Goal: Transaction & Acquisition: Book appointment/travel/reservation

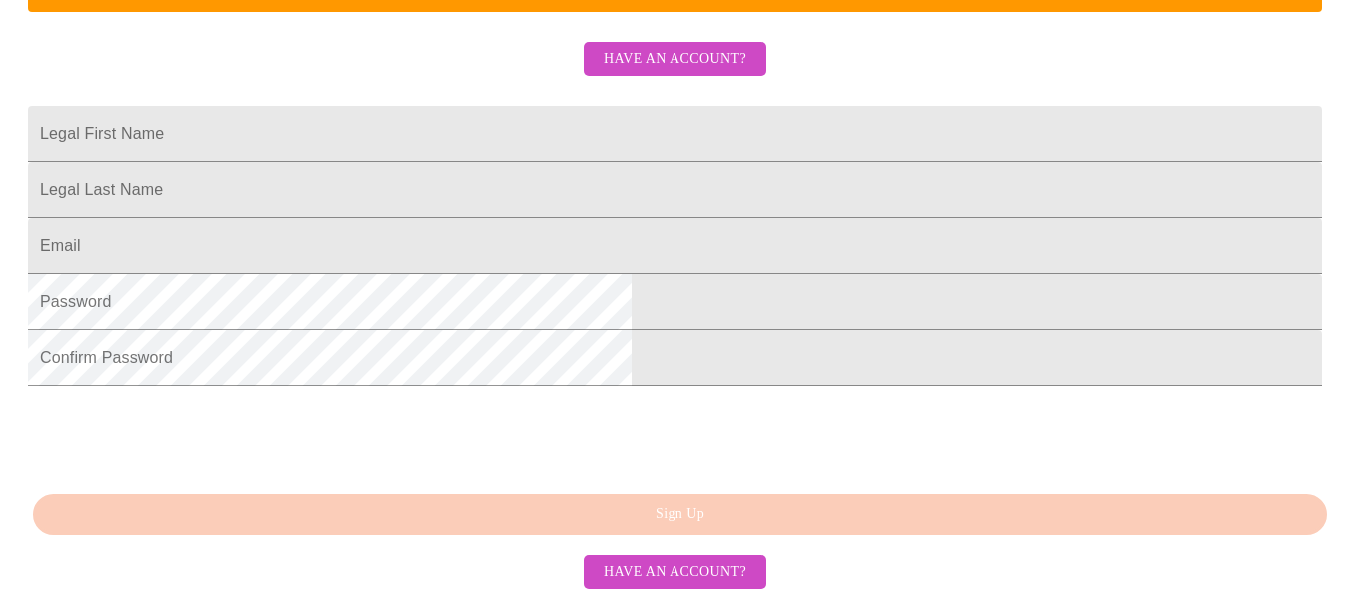
scroll to position [505, 0]
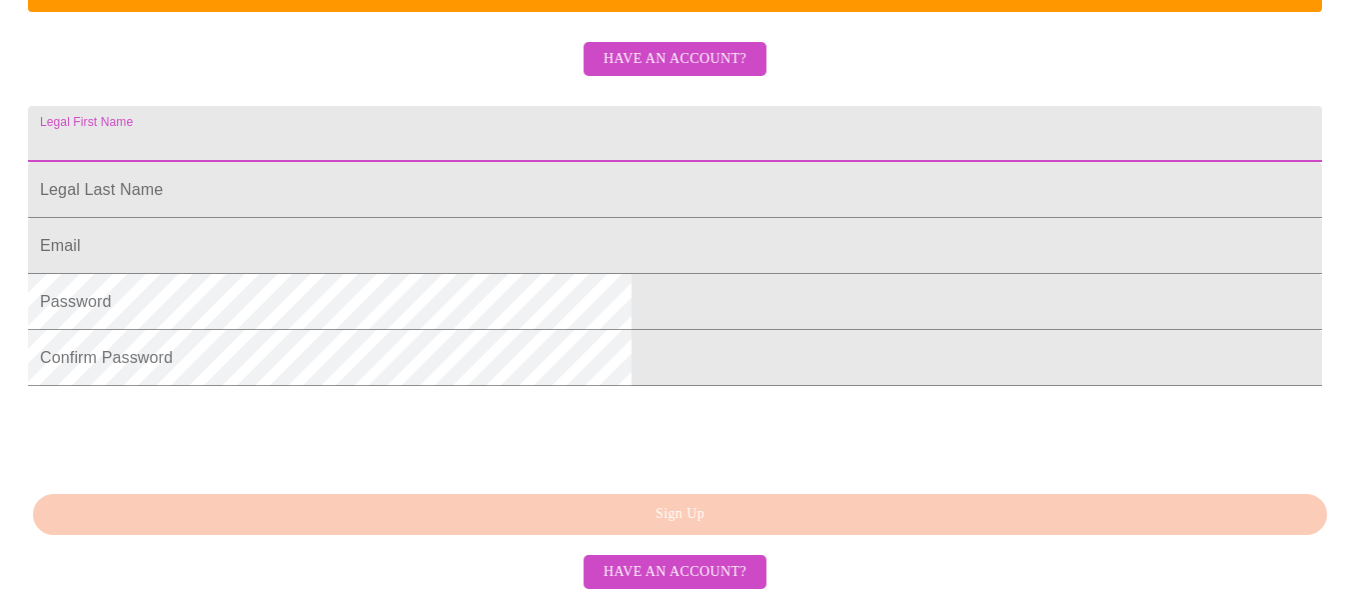
click at [676, 159] on input "Legal First Name" at bounding box center [675, 134] width 1294 height 56
type input "[PERSON_NAME]"
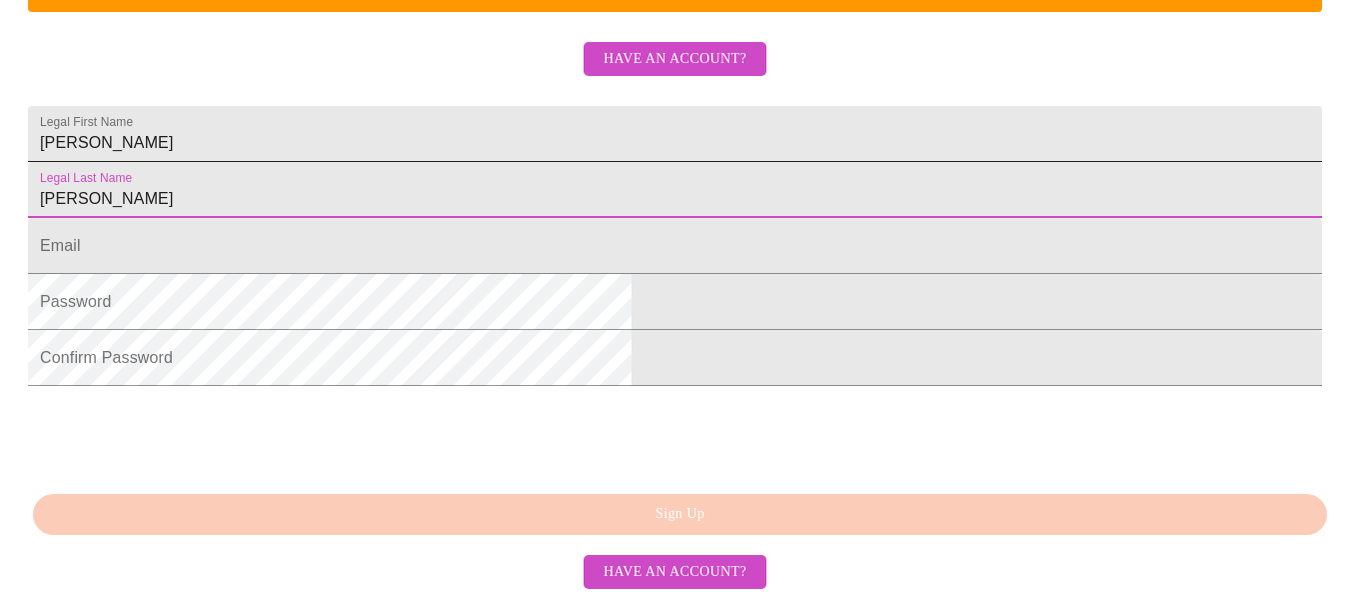
type input "[PERSON_NAME]"
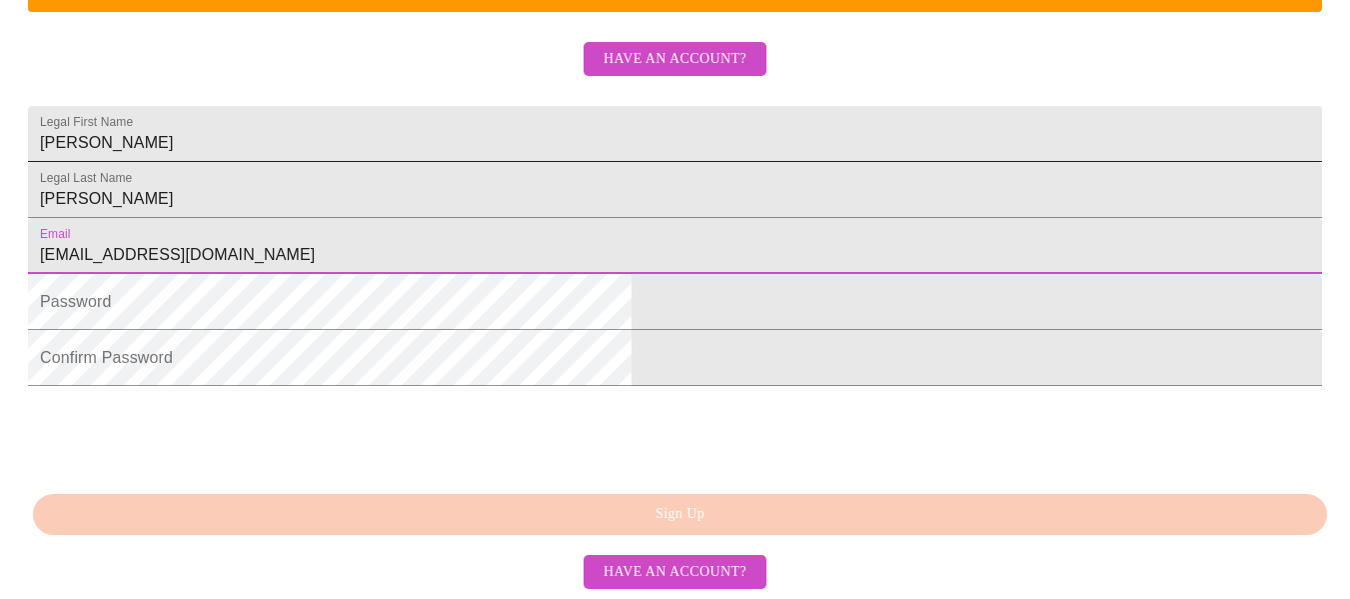
type input "[EMAIL_ADDRESS][DOMAIN_NAME]"
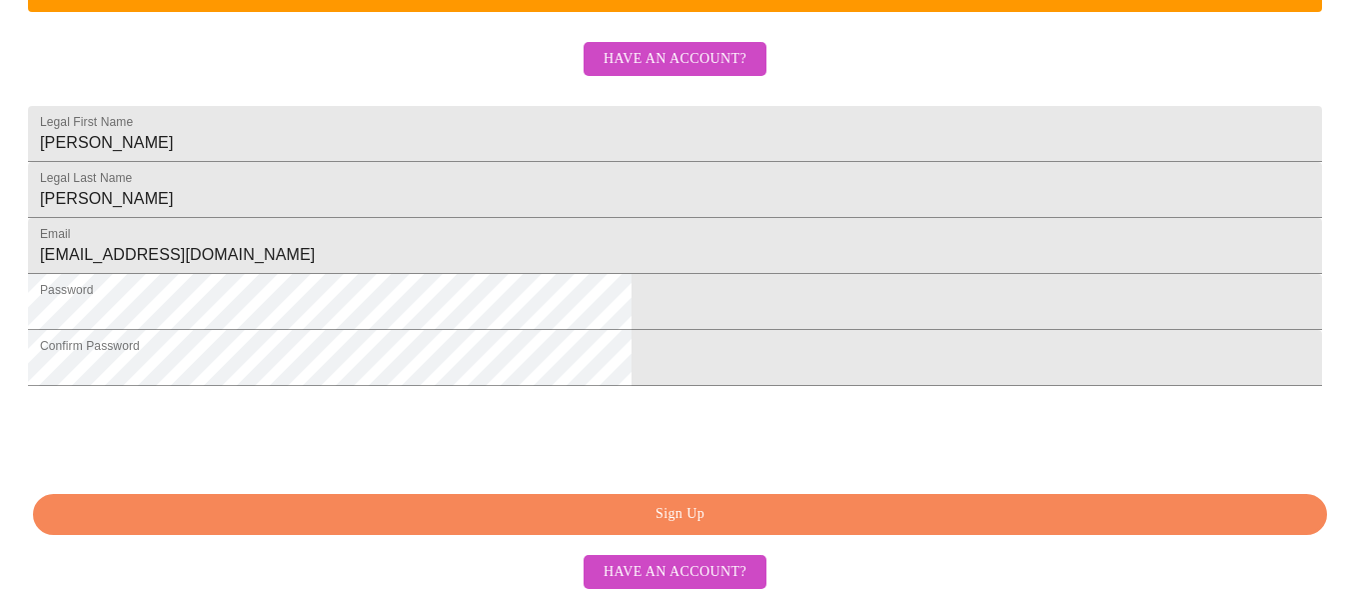
scroll to position [622, 0]
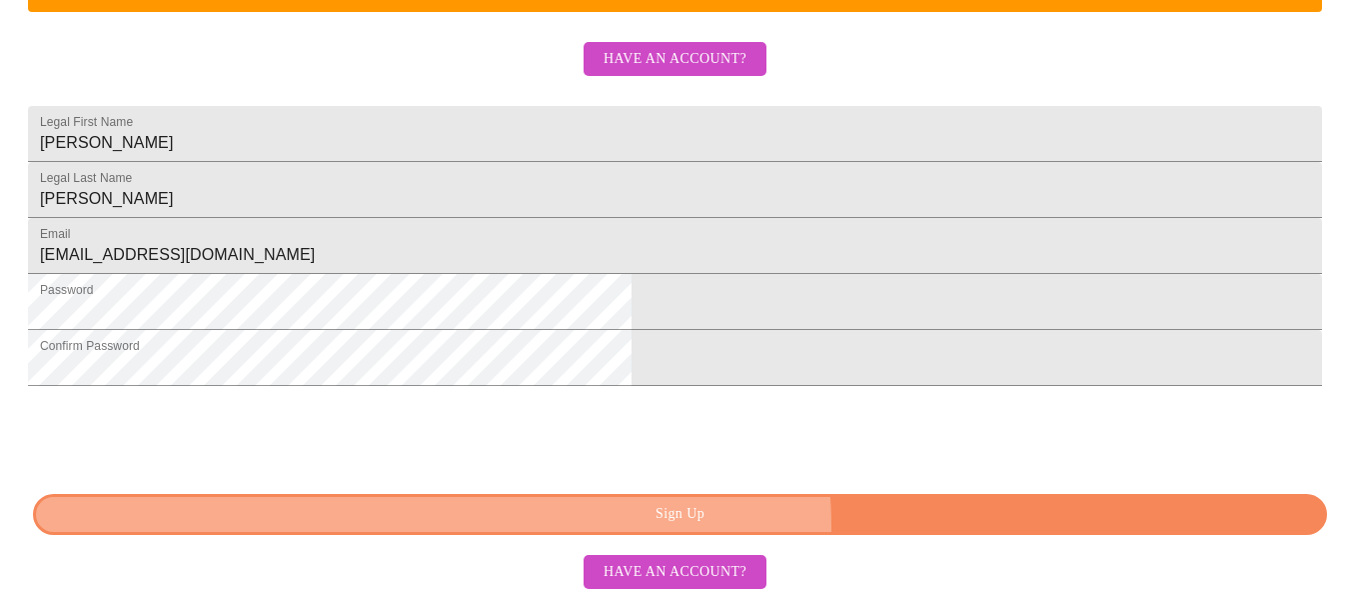
click at [779, 526] on span "Sign Up" at bounding box center [680, 514] width 1248 height 25
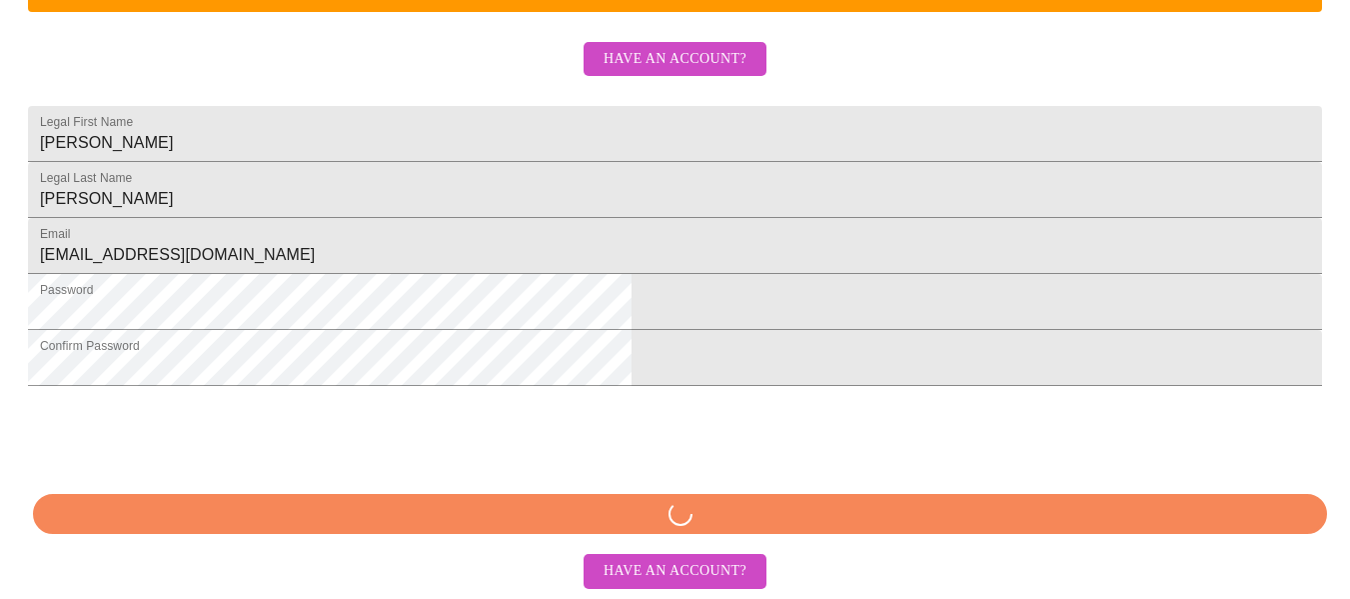
scroll to position [544, 0]
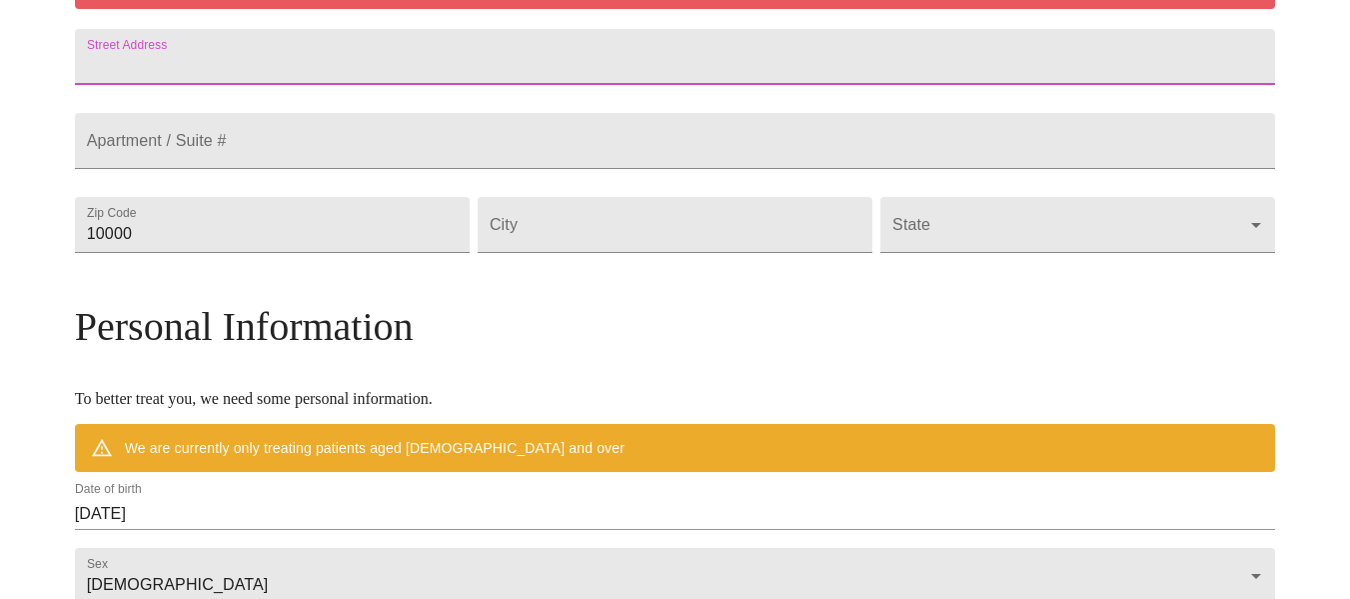
click at [576, 84] on input "Street Address" at bounding box center [675, 57] width 1201 height 56
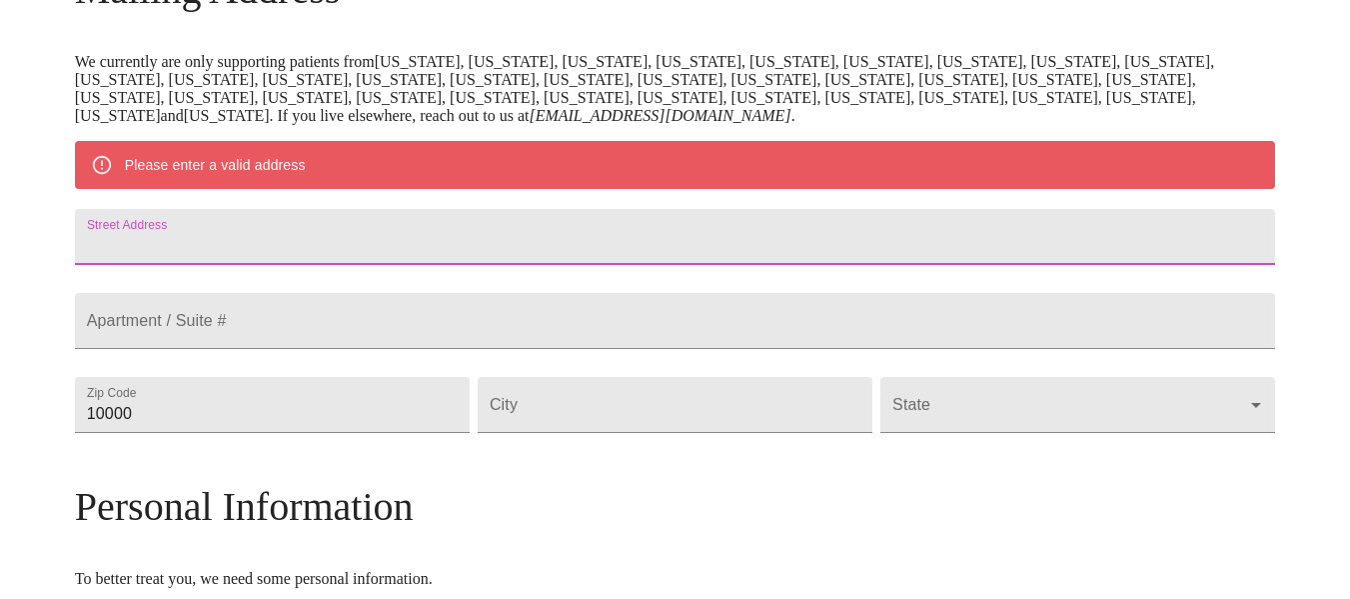
scroll to position [361, 0]
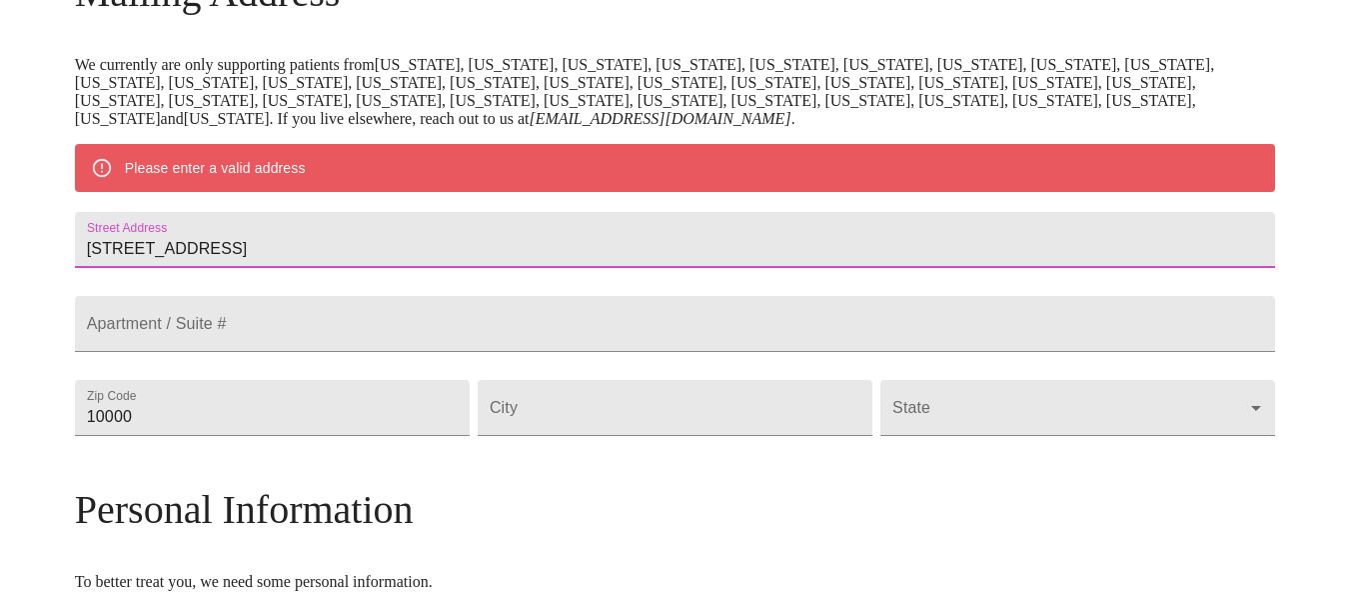
type input "[STREET_ADDRESS]"
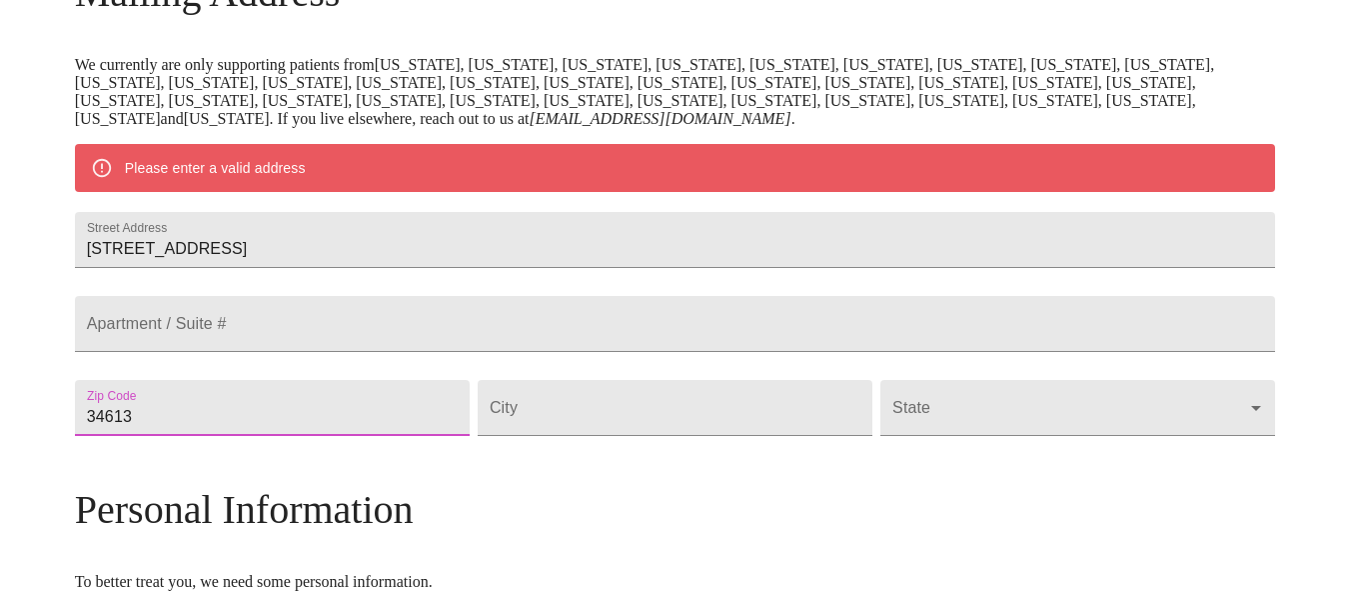
type input "34613"
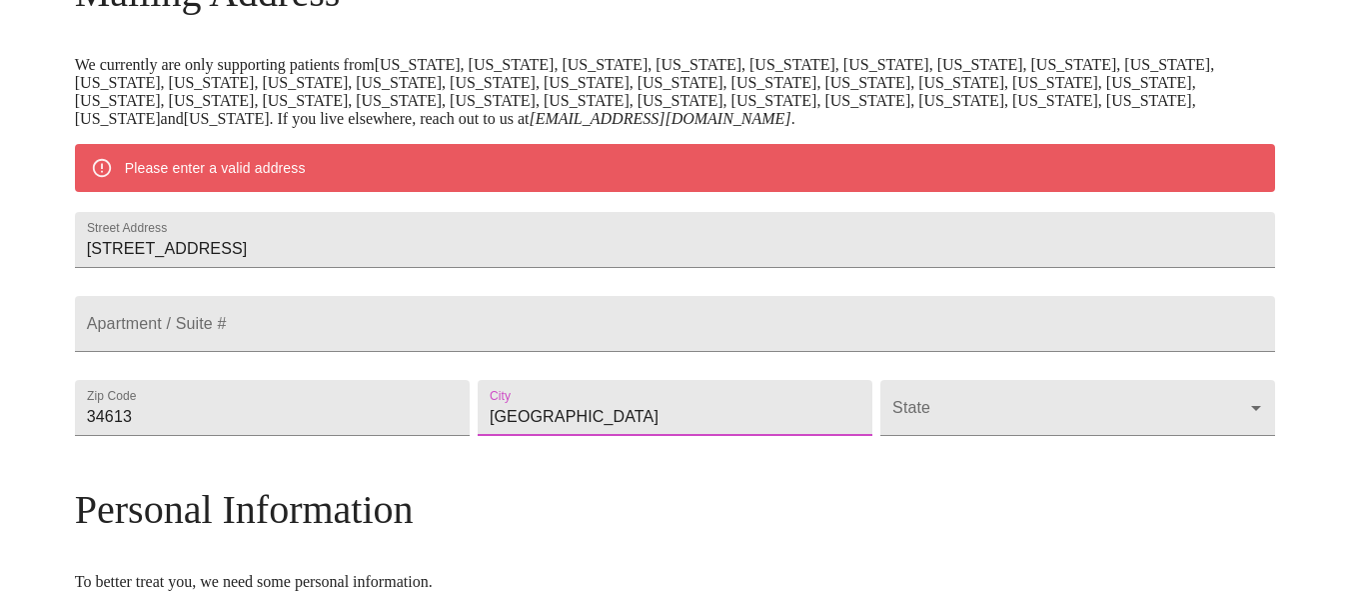
type input "[GEOGRAPHIC_DATA]"
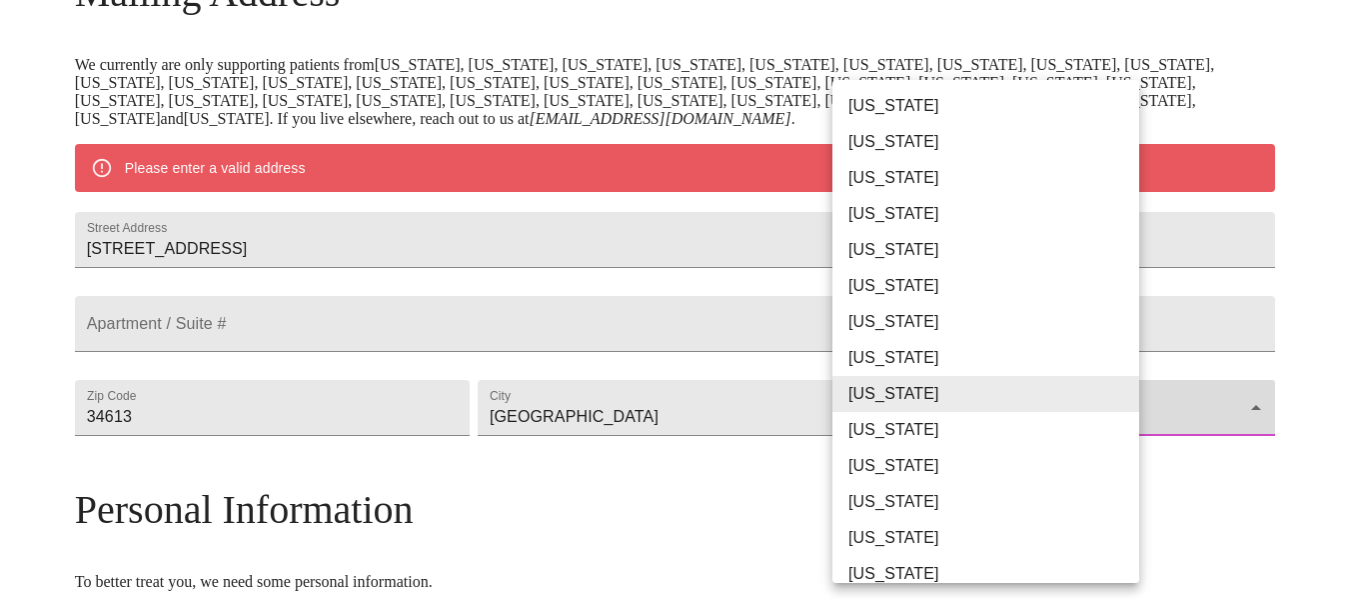
type input "[US_STATE]"
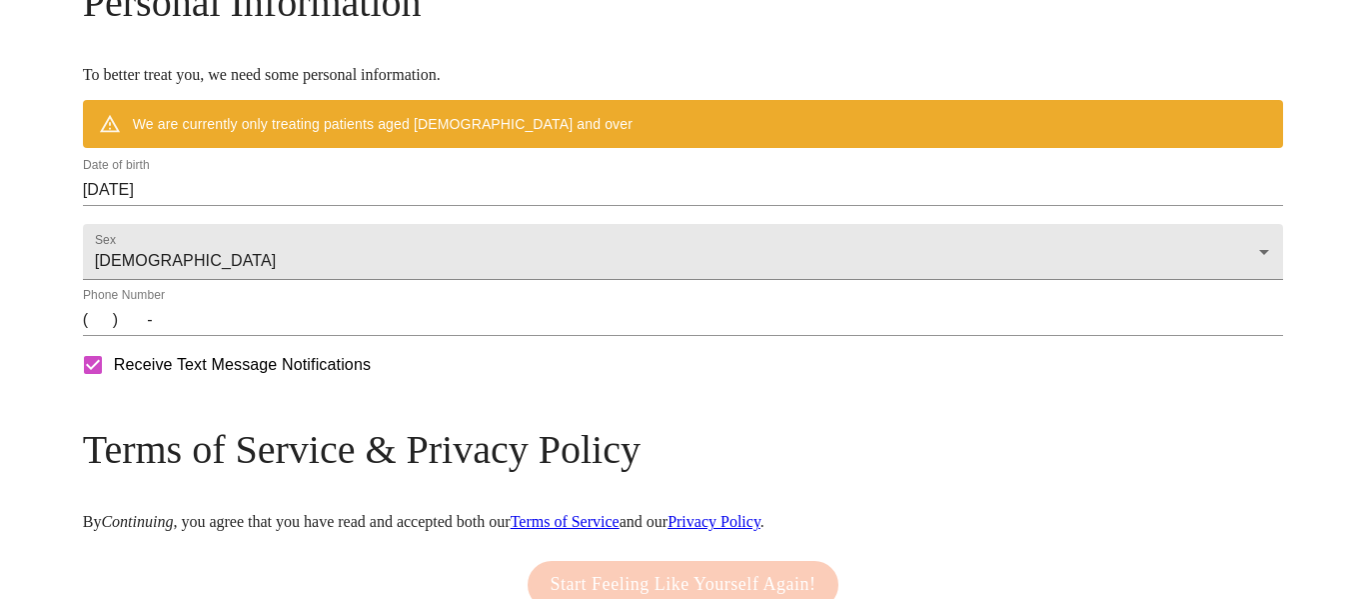
scroll to position [817, 0]
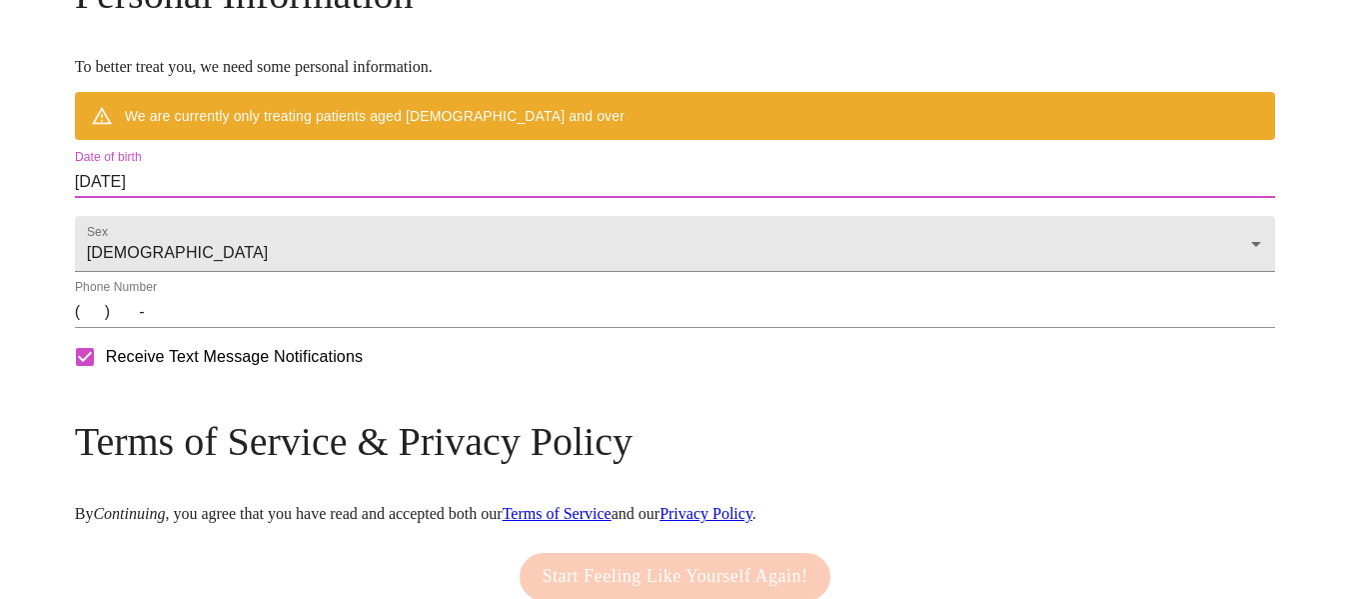
click at [263, 198] on input "[DATE]" at bounding box center [675, 182] width 1201 height 32
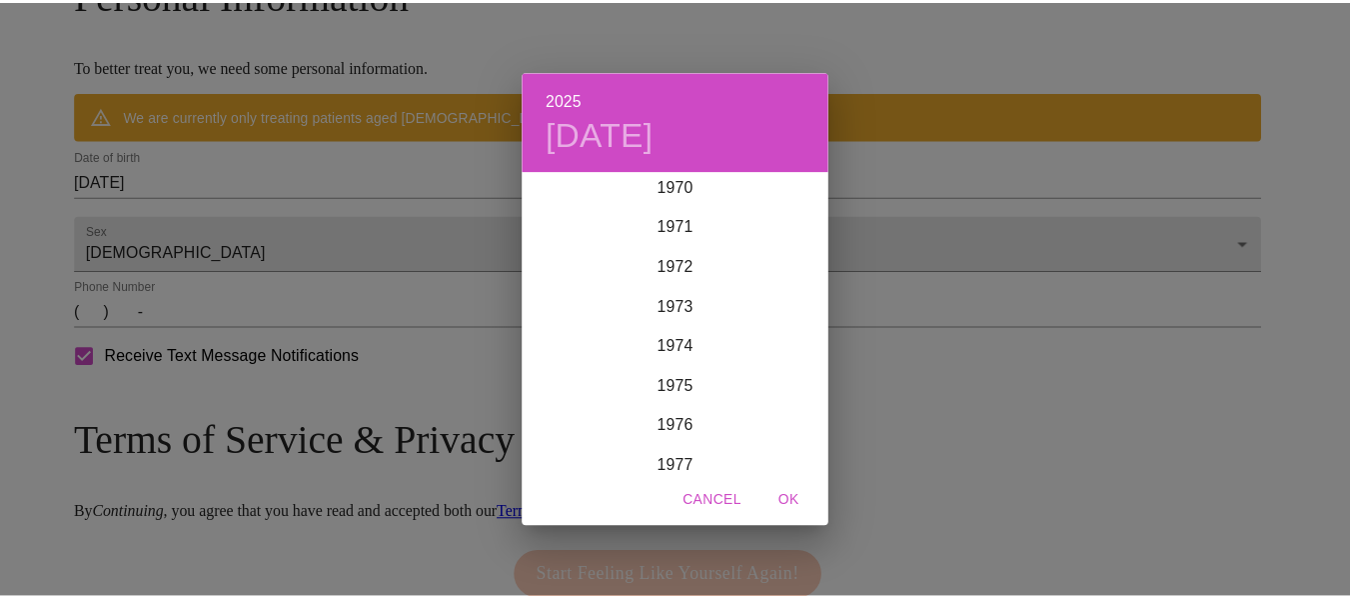
scroll to position [2876, 0]
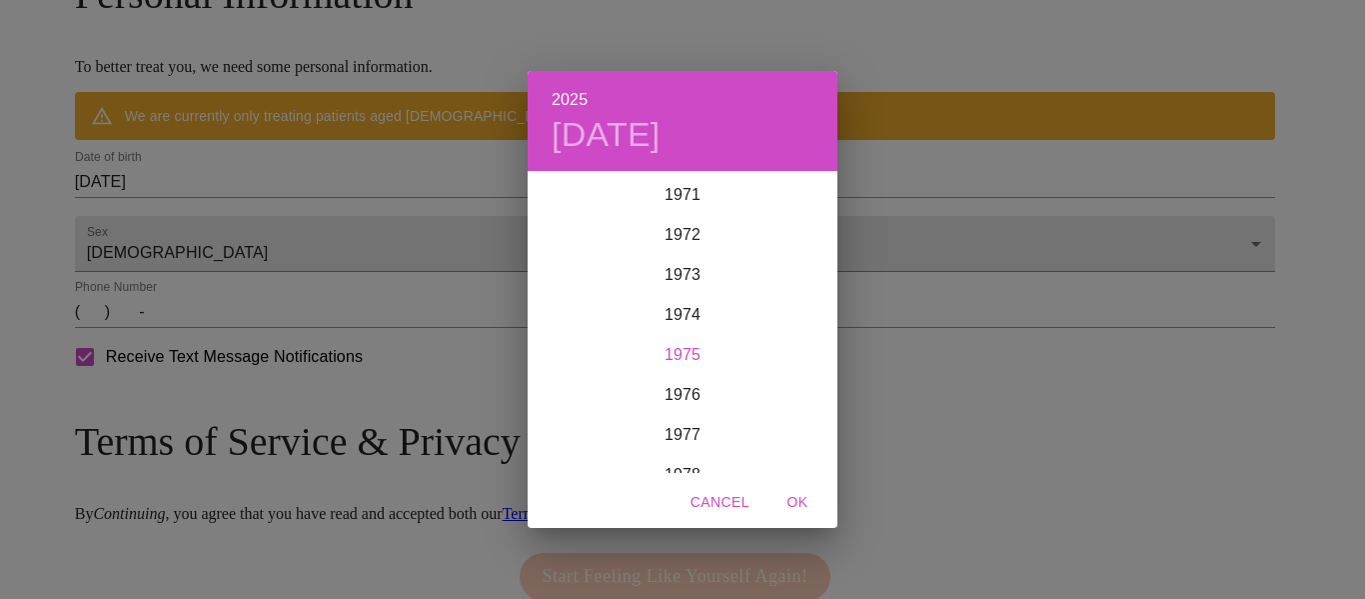
click at [674, 354] on div "1975" at bounding box center [683, 355] width 310 height 40
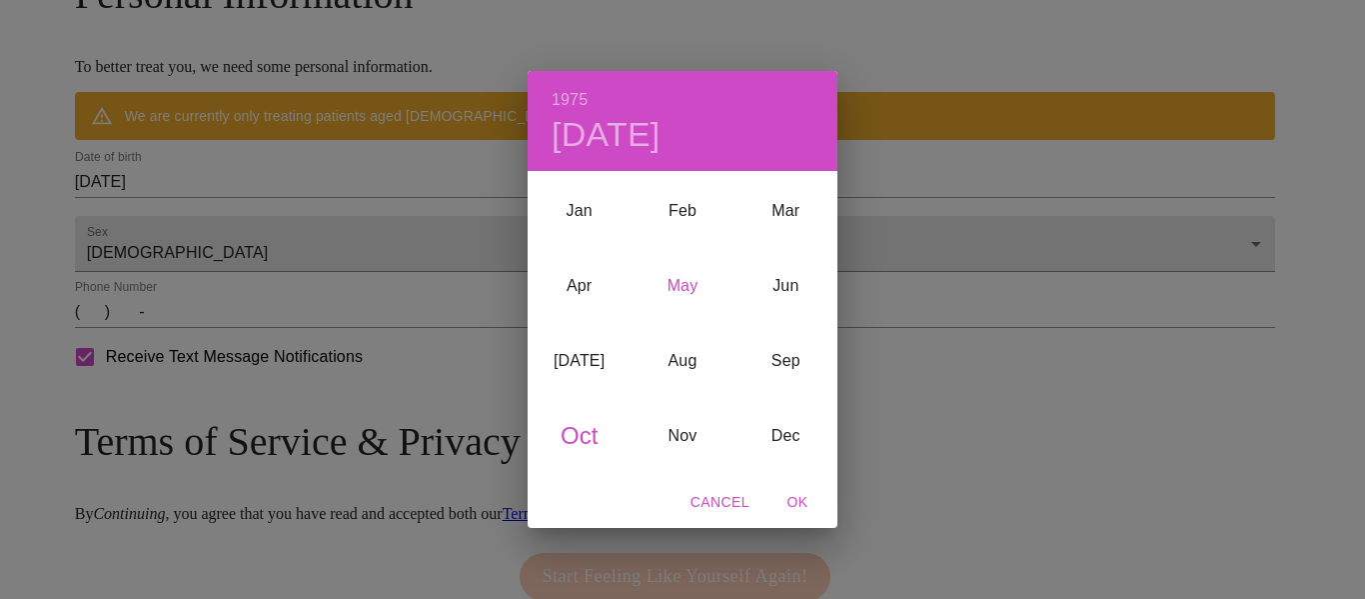
click at [677, 276] on div "May" at bounding box center [682, 285] width 103 height 75
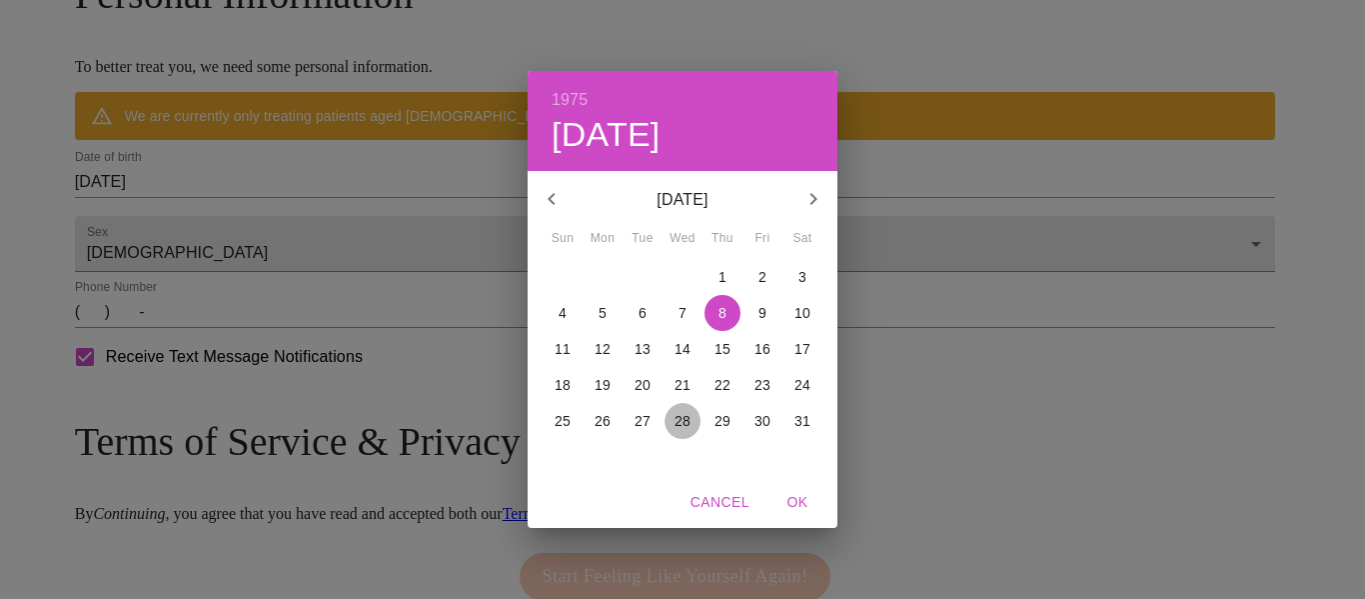
click at [672, 423] on span "28" at bounding box center [683, 421] width 36 height 20
click at [801, 501] on span "OK" at bounding box center [797, 502] width 48 height 25
type input "[DATE]"
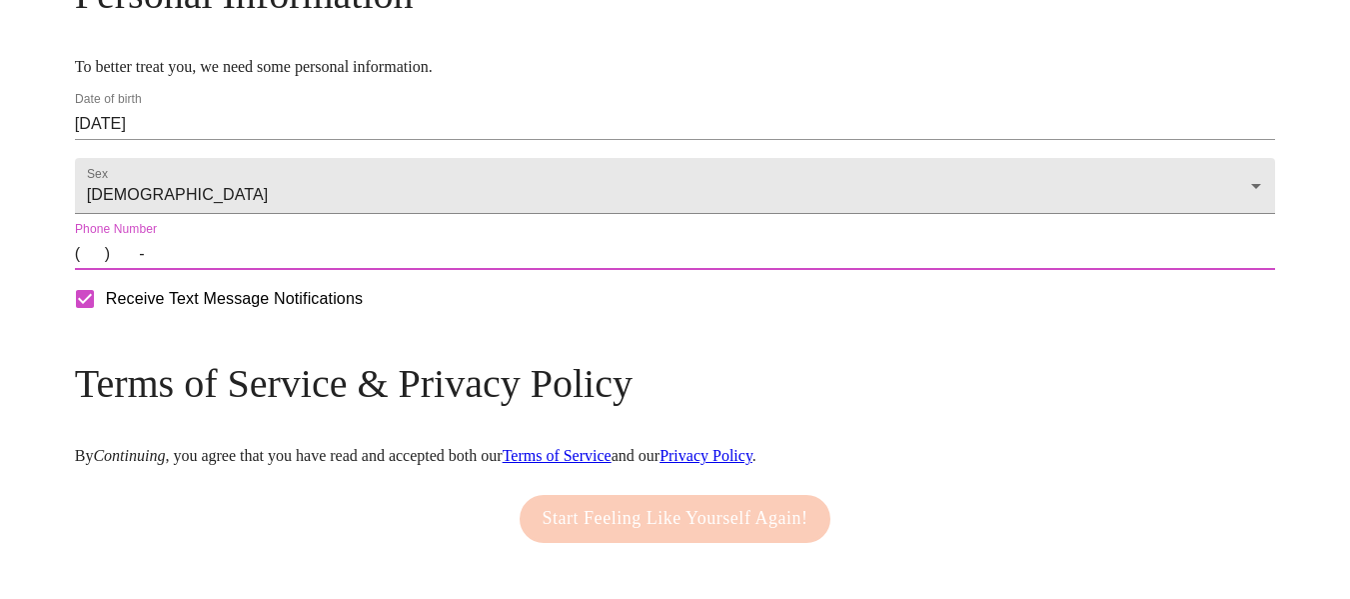
click at [239, 270] on input "(   )    -" at bounding box center [675, 254] width 1201 height 32
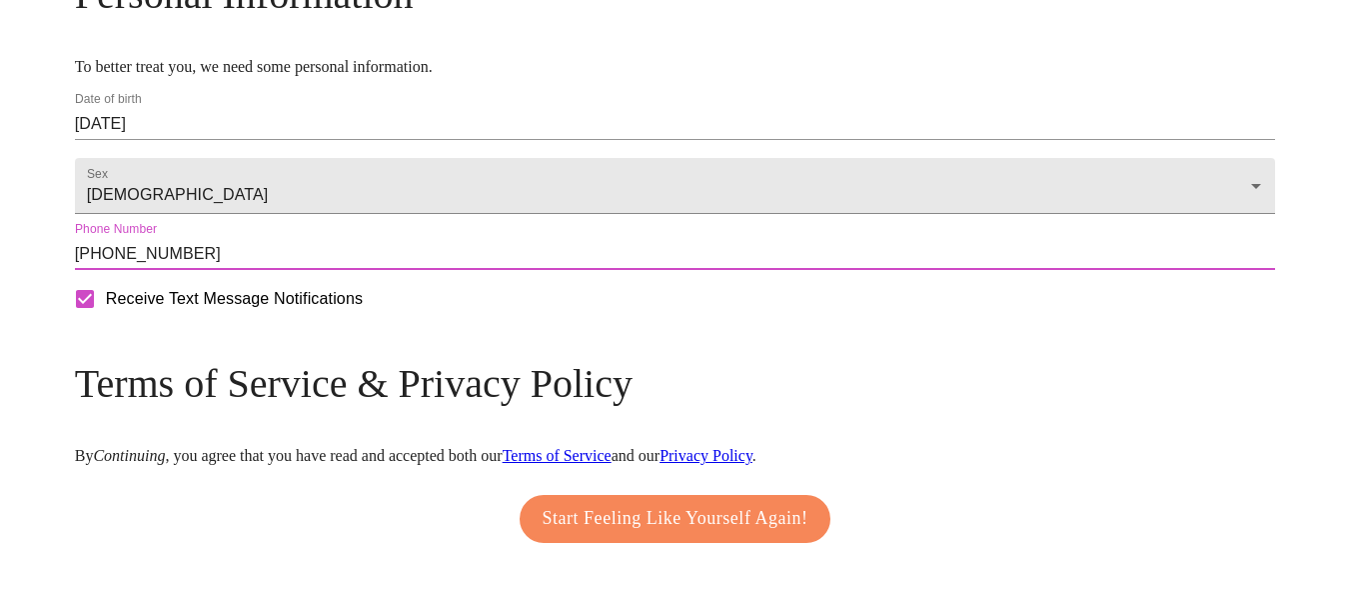
type input "[PHONE_NUMBER]"
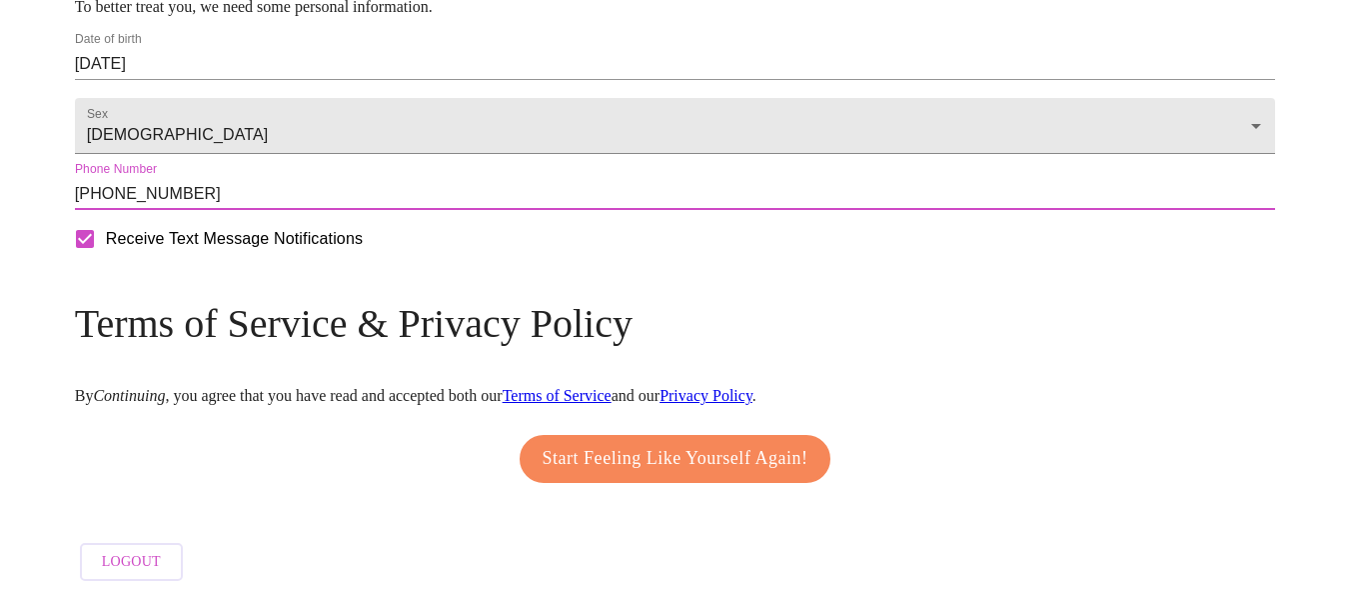
scroll to position [940, 0]
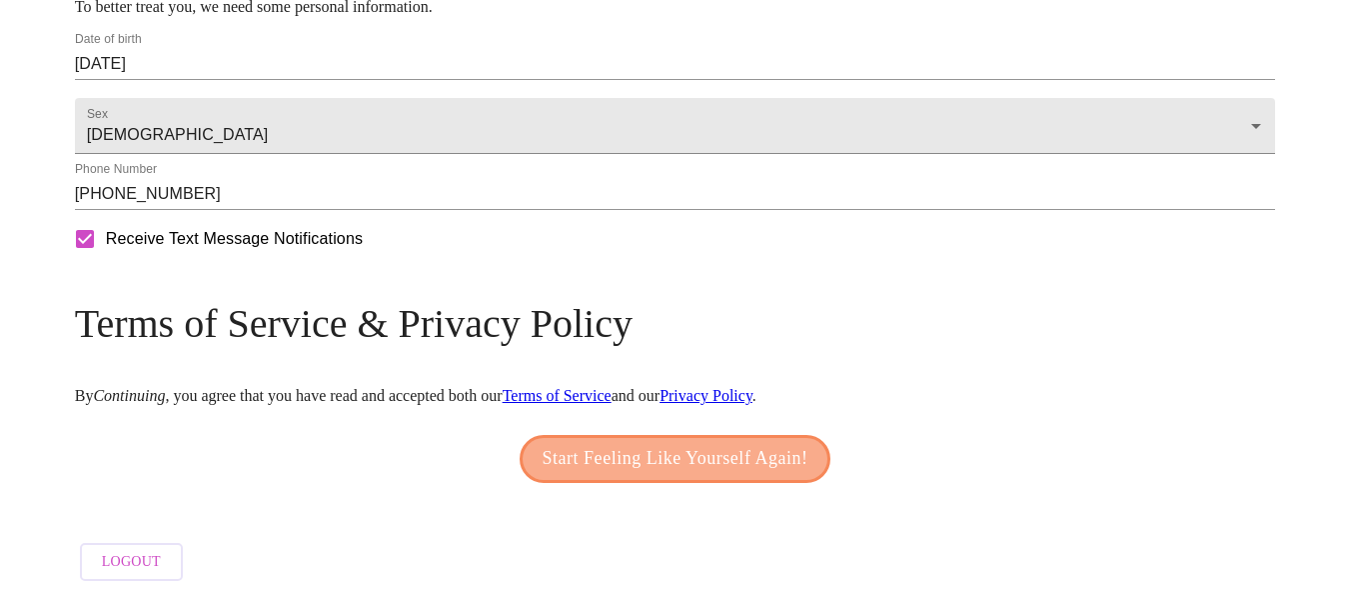
click at [706, 443] on span "Start Feeling Like Yourself Again!" at bounding box center [676, 459] width 266 height 32
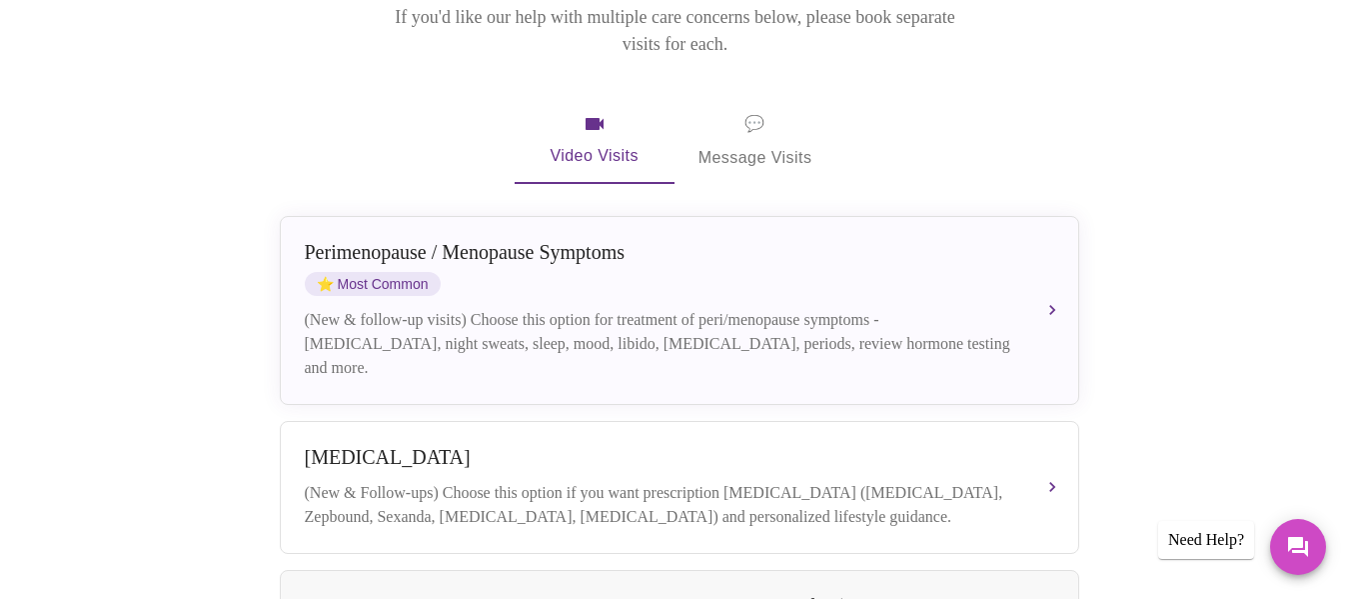
scroll to position [349, 0]
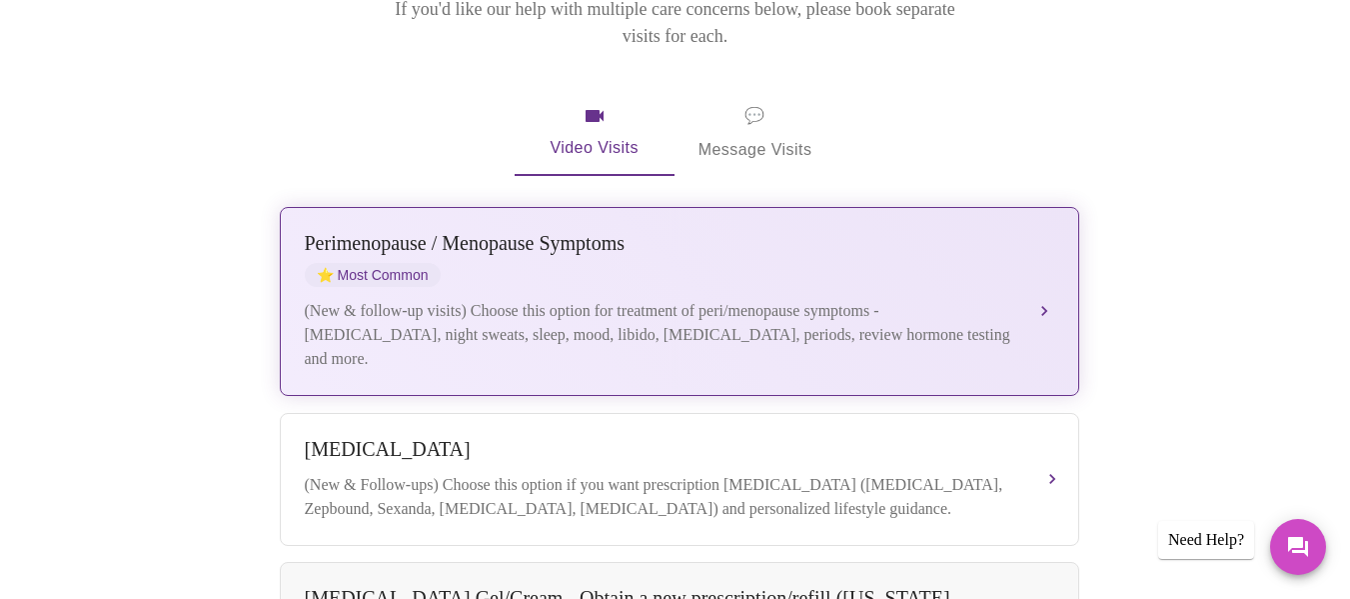
click at [1048, 237] on button "[MEDICAL_DATA] / Menopause Symptoms ⭐ Most Common (New & follow-up visits) Choo…" at bounding box center [679, 301] width 799 height 189
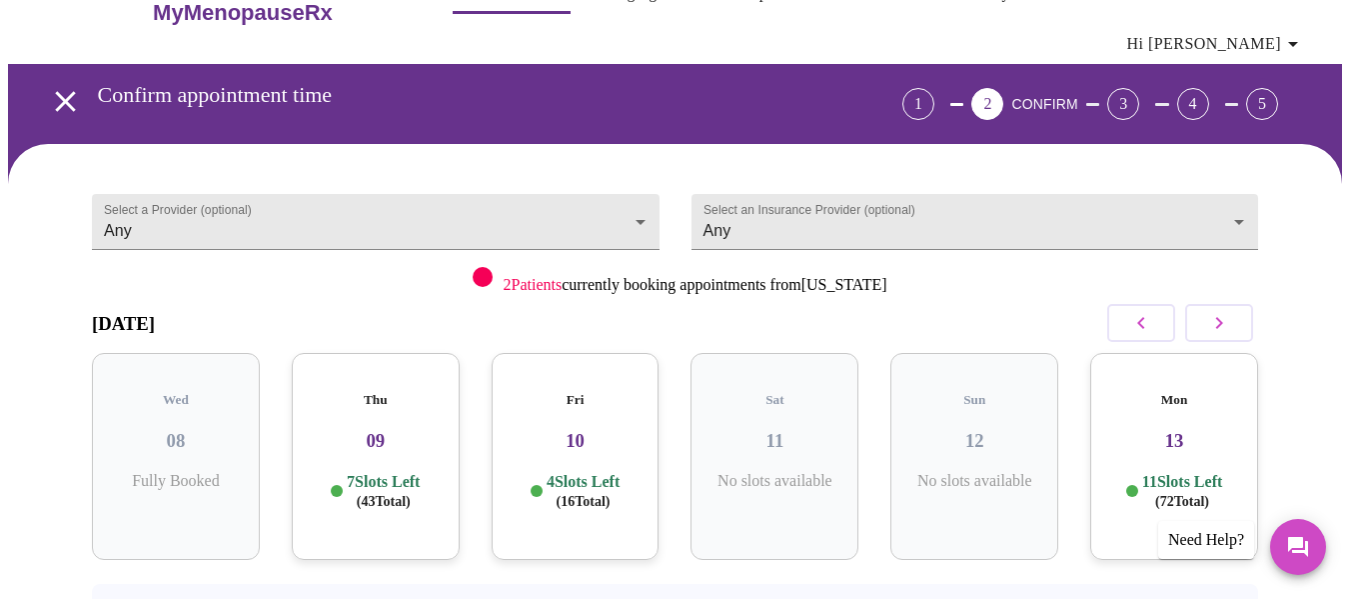
scroll to position [18, 0]
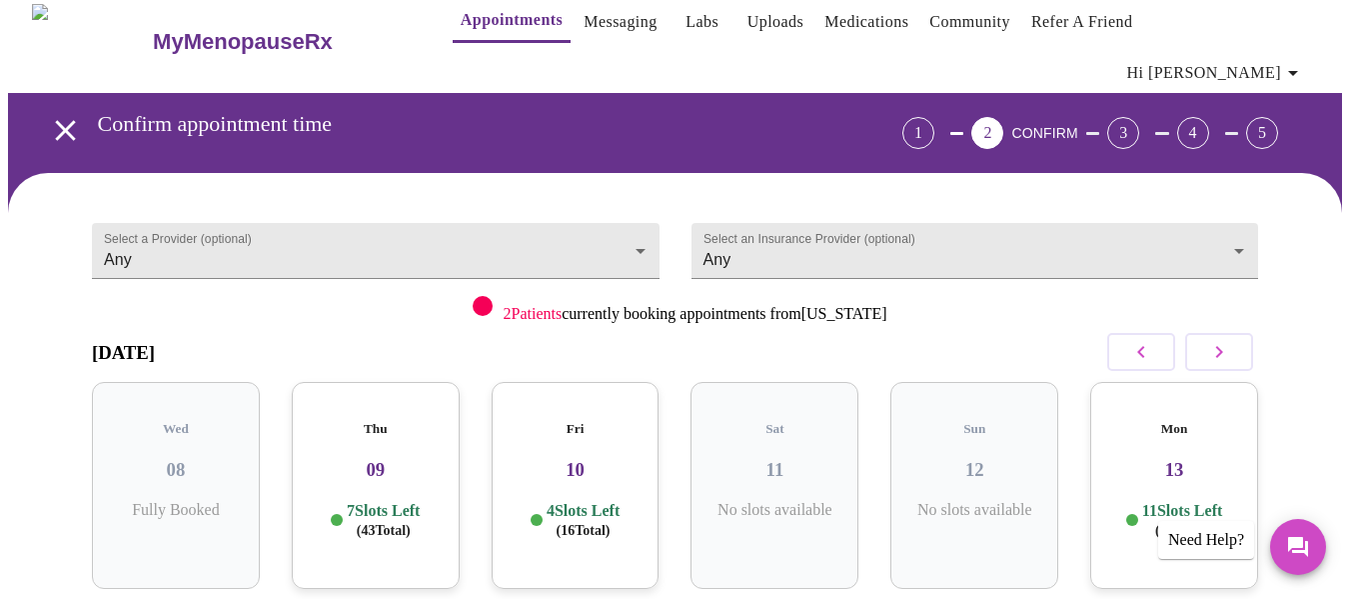
click at [1195, 459] on h3 "13" at bounding box center [1174, 470] width 136 height 22
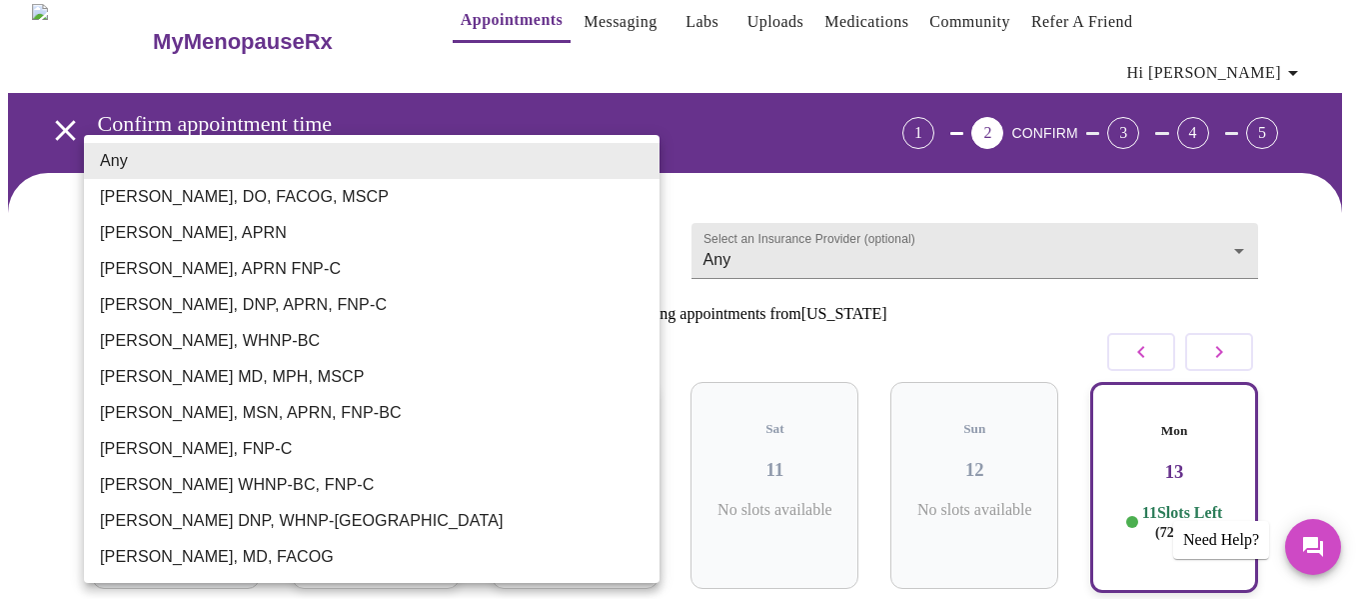
click at [512, 216] on body "MyMenopauseRx Appointments Messaging Labs Uploads Medications Community Refer a…" at bounding box center [682, 601] width 1349 height 1223
click at [847, 193] on div at bounding box center [682, 299] width 1365 height 599
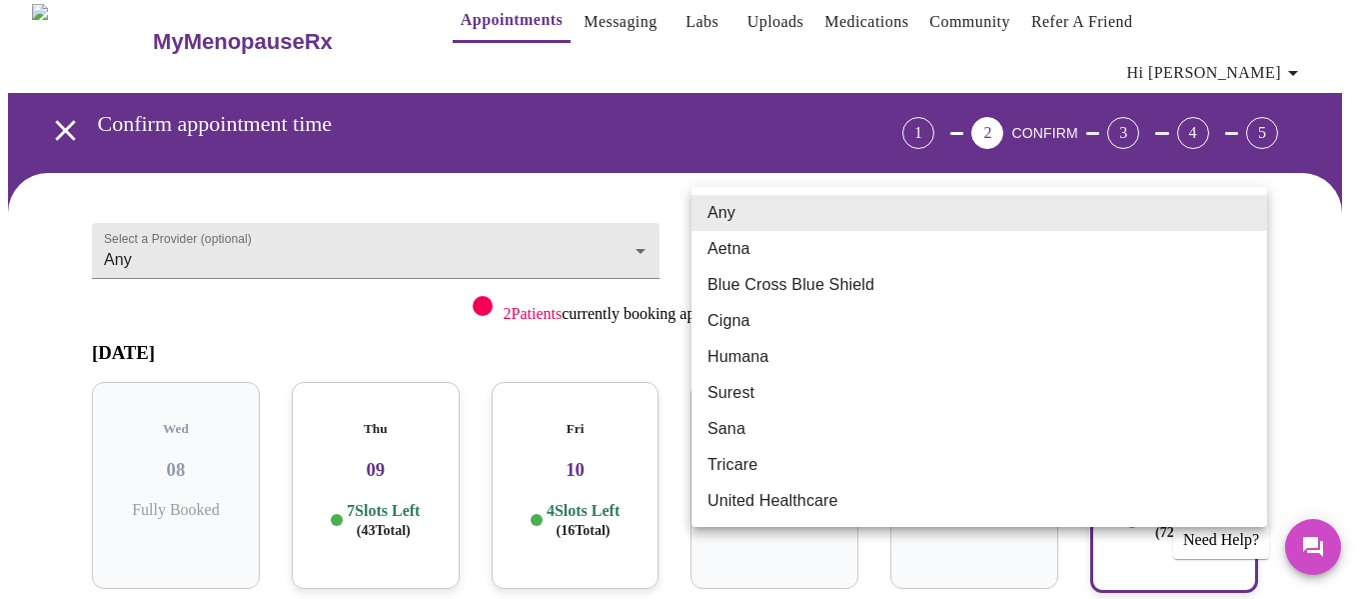
click at [828, 217] on body "MyMenopauseRx Appointments Messaging Labs Uploads Medications Community Refer a…" at bounding box center [682, 601] width 1349 height 1223
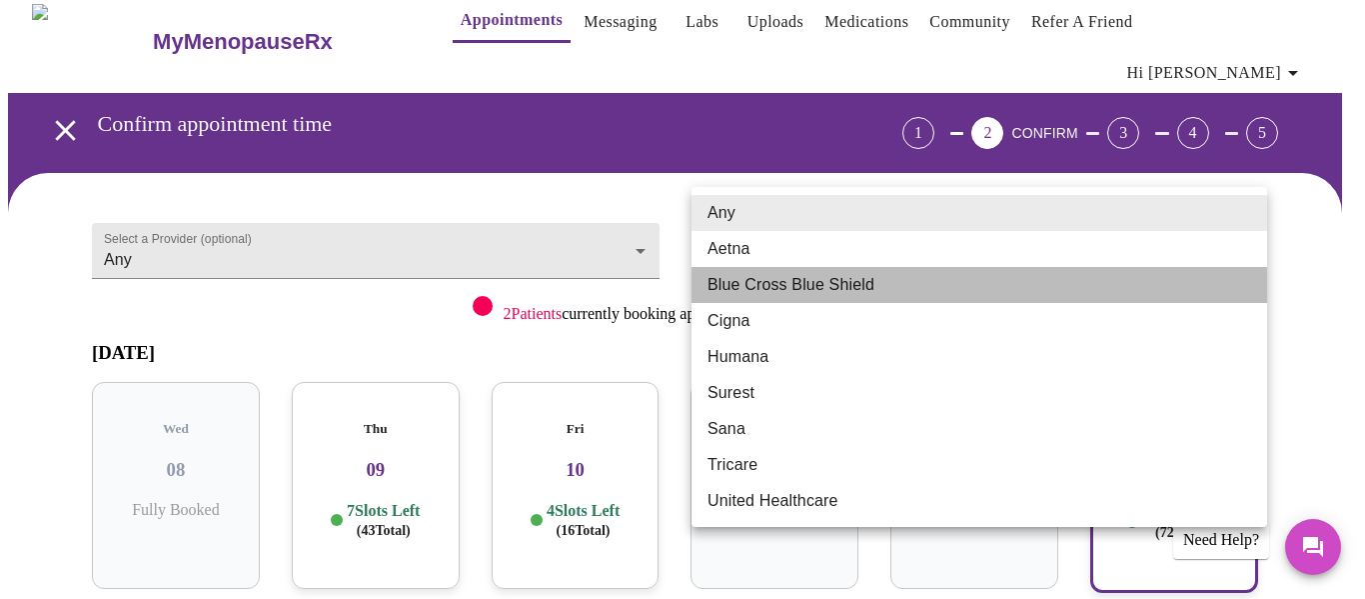
click at [801, 283] on li "Blue Cross Blue Shield" at bounding box center [980, 285] width 576 height 36
type input "Blue Cross Blue Shield"
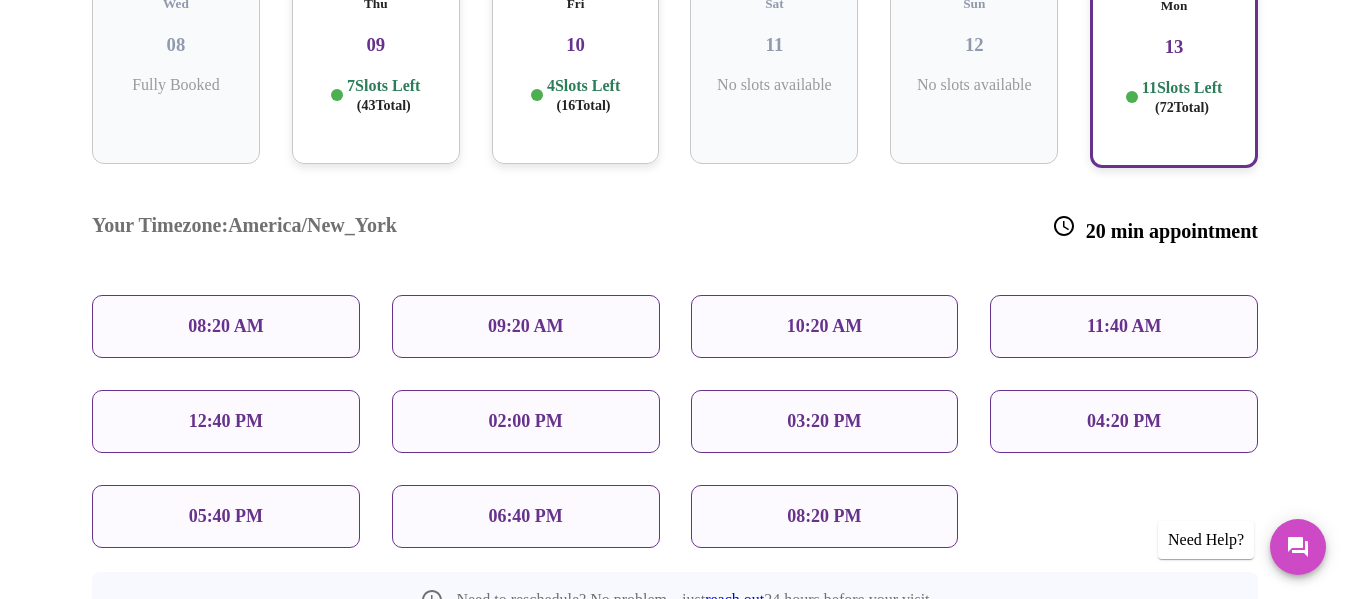
scroll to position [445, 0]
click at [888, 293] on div "10:20 AM" at bounding box center [826, 324] width 268 height 63
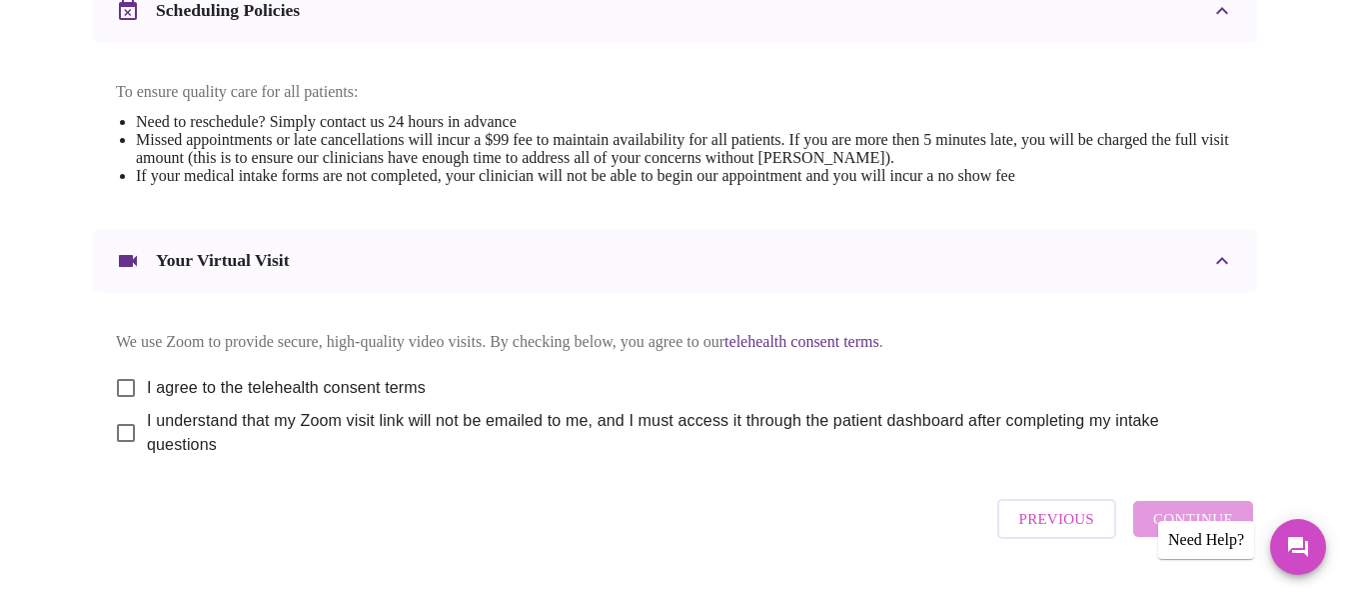
scroll to position [856, 0]
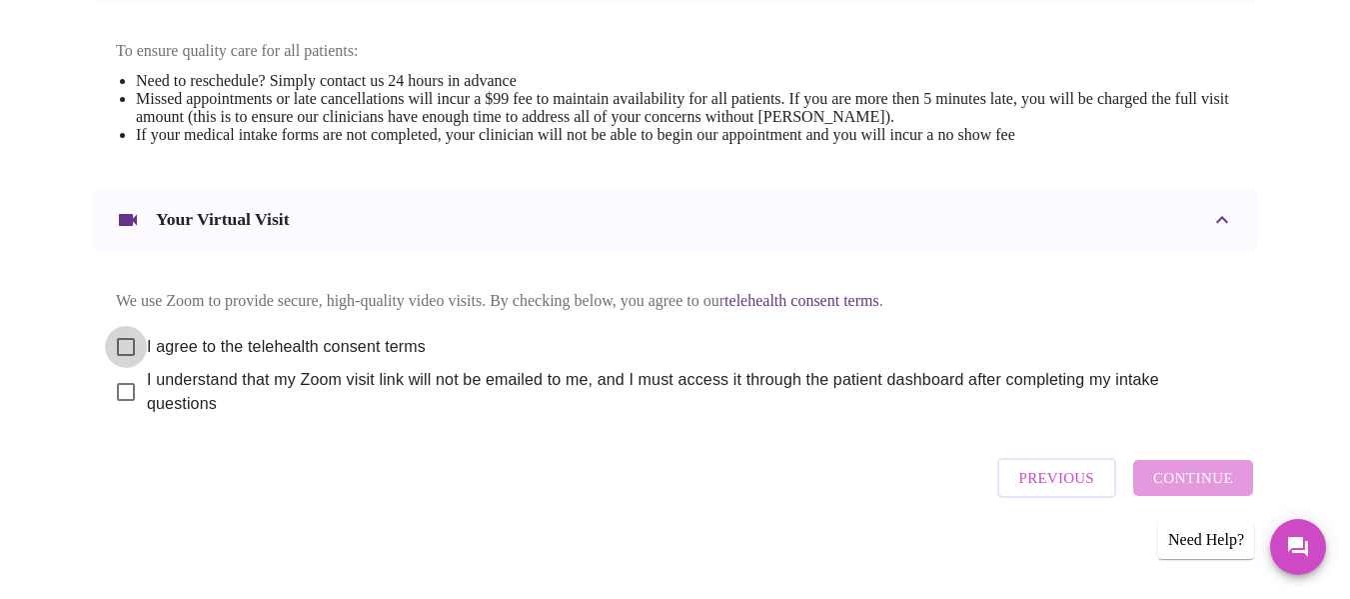
click at [115, 326] on input "I agree to the telehealth consent terms" at bounding box center [126, 347] width 42 height 42
checkbox input "true"
click at [116, 379] on input "I understand that my Zoom visit link will not be emailed to me, and I must acce…" at bounding box center [126, 392] width 42 height 42
checkbox input "true"
click at [1210, 478] on span "Continue" at bounding box center [1193, 478] width 80 height 26
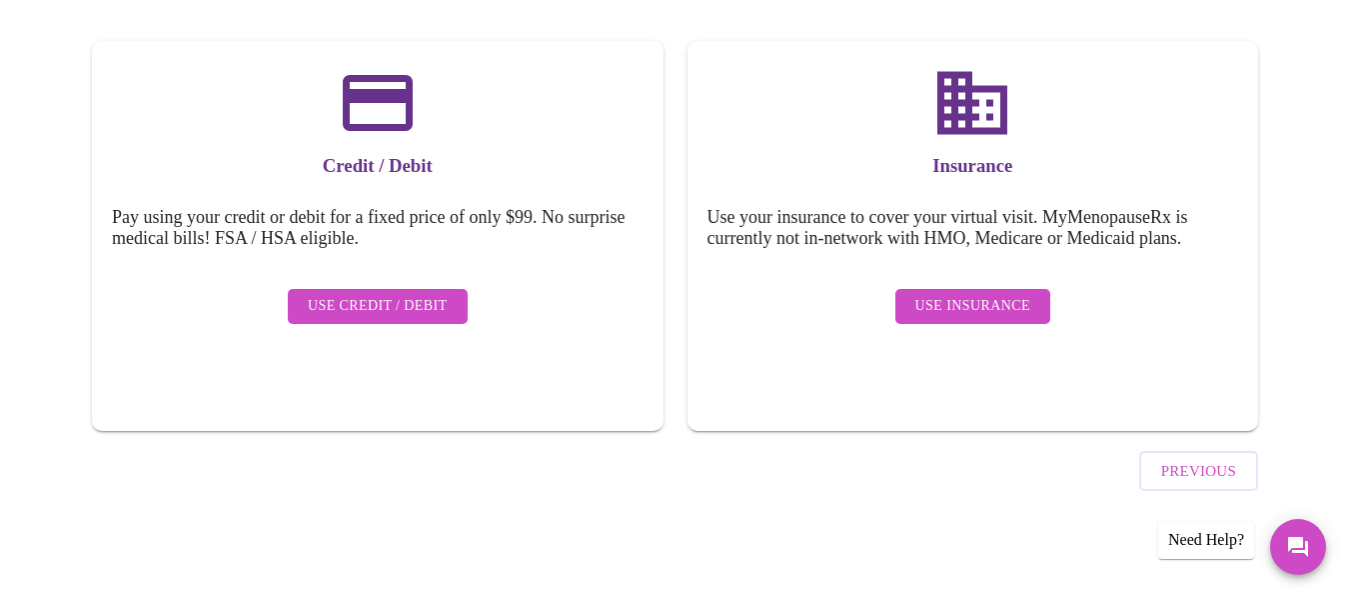
scroll to position [252, 0]
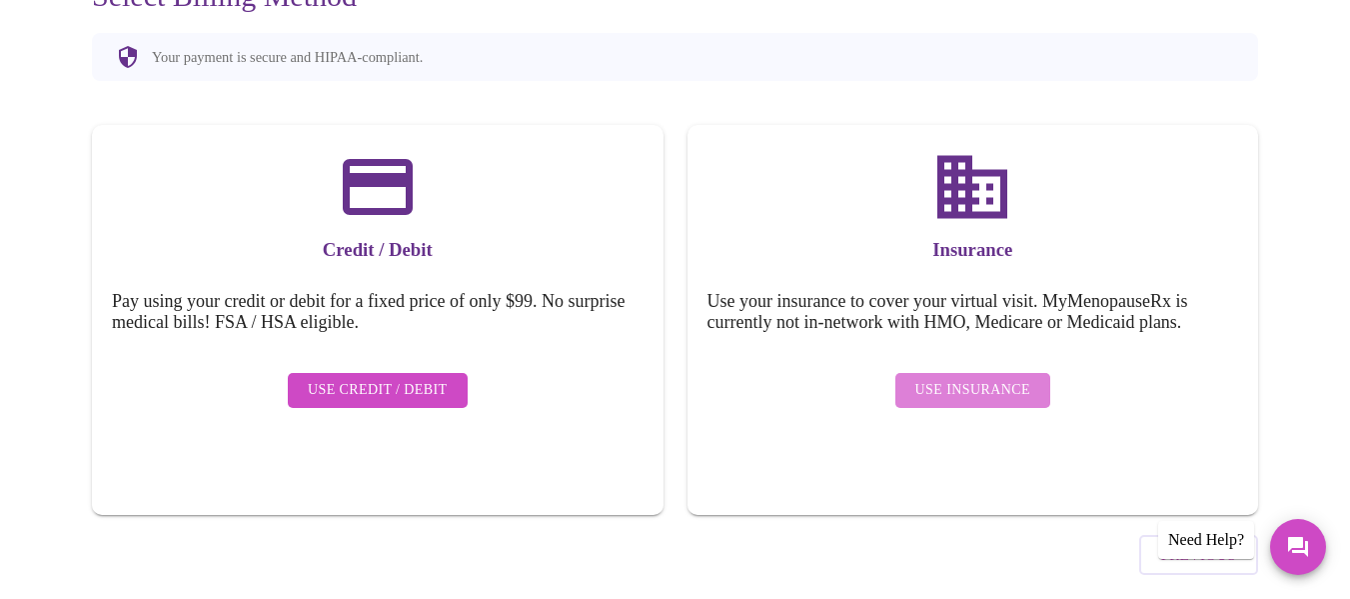
click at [979, 378] on span "Use Insurance" at bounding box center [972, 390] width 115 height 25
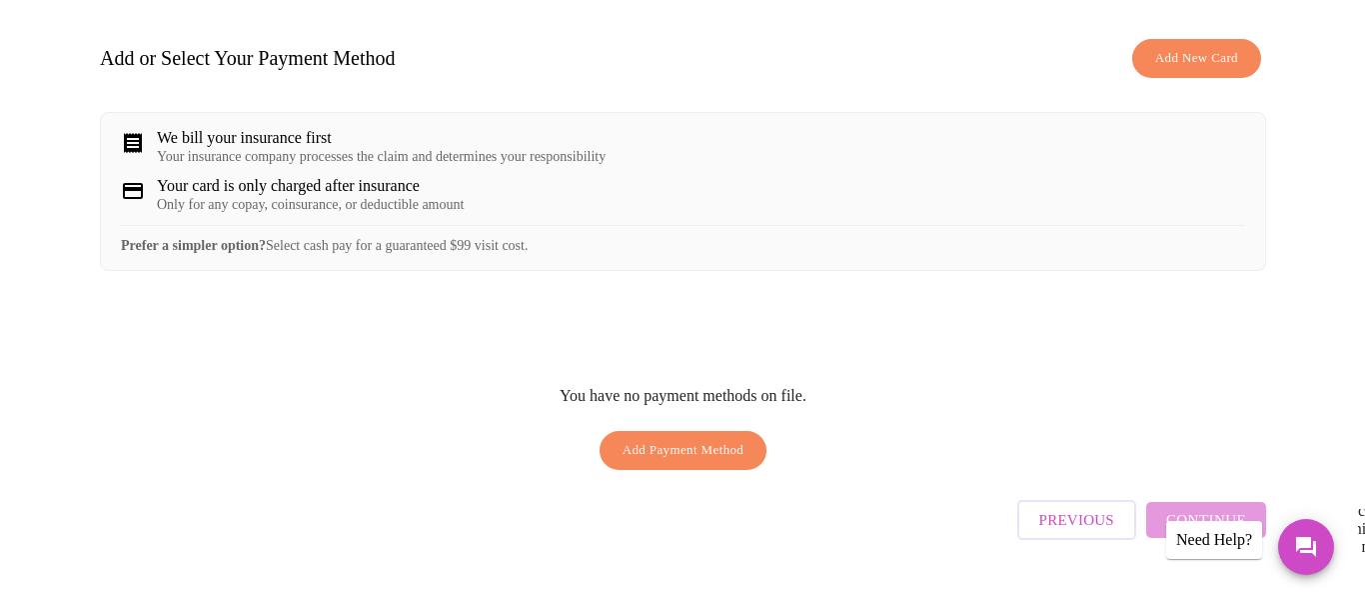
scroll to position [325, 0]
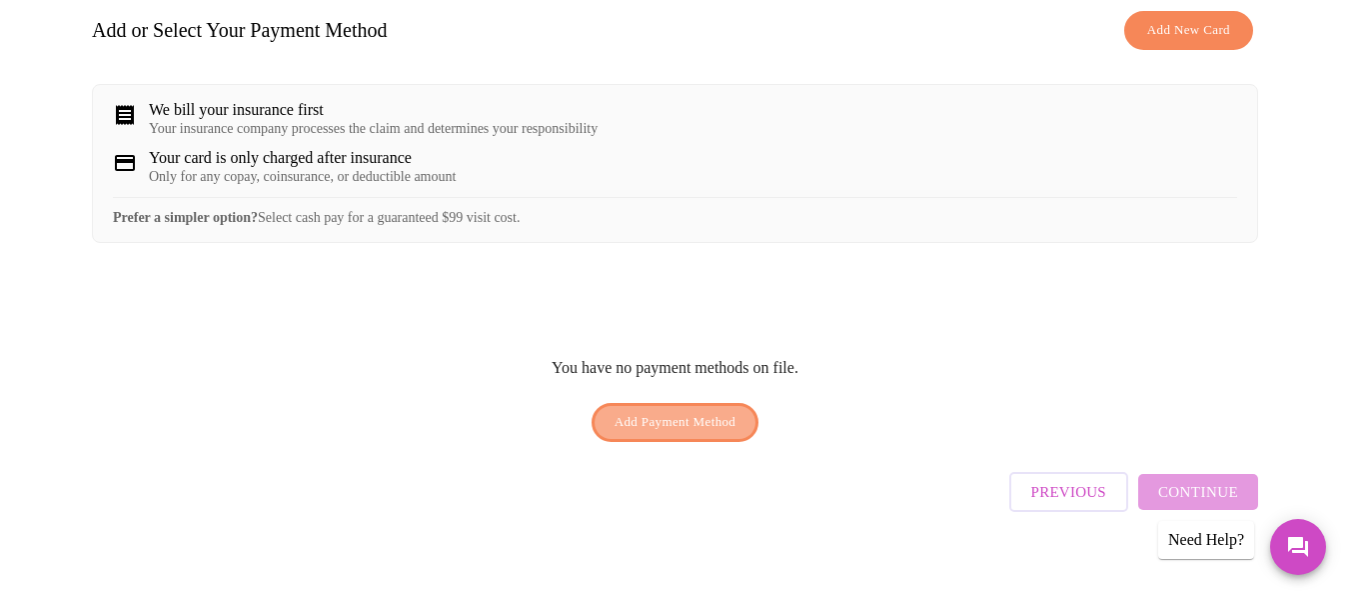
click at [658, 417] on span "Add Payment Method" at bounding box center [676, 422] width 122 height 23
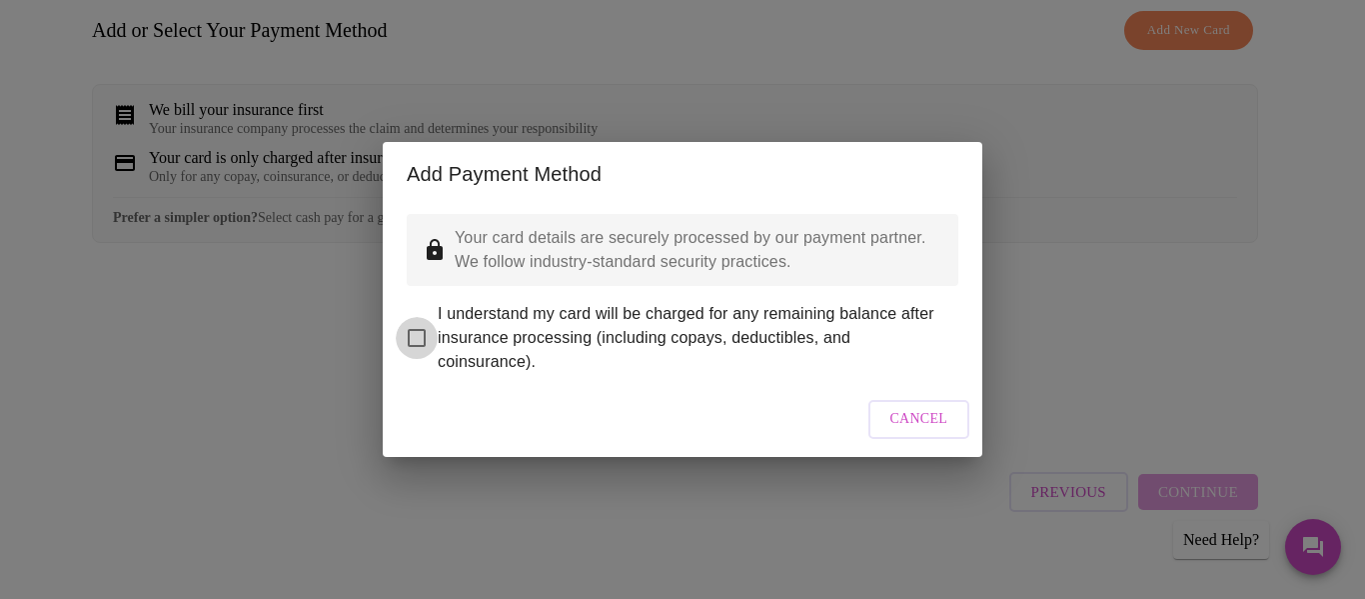
click at [416, 320] on input "I understand my card will be charged for any remaining balance after insurance …" at bounding box center [417, 338] width 42 height 42
checkbox input "true"
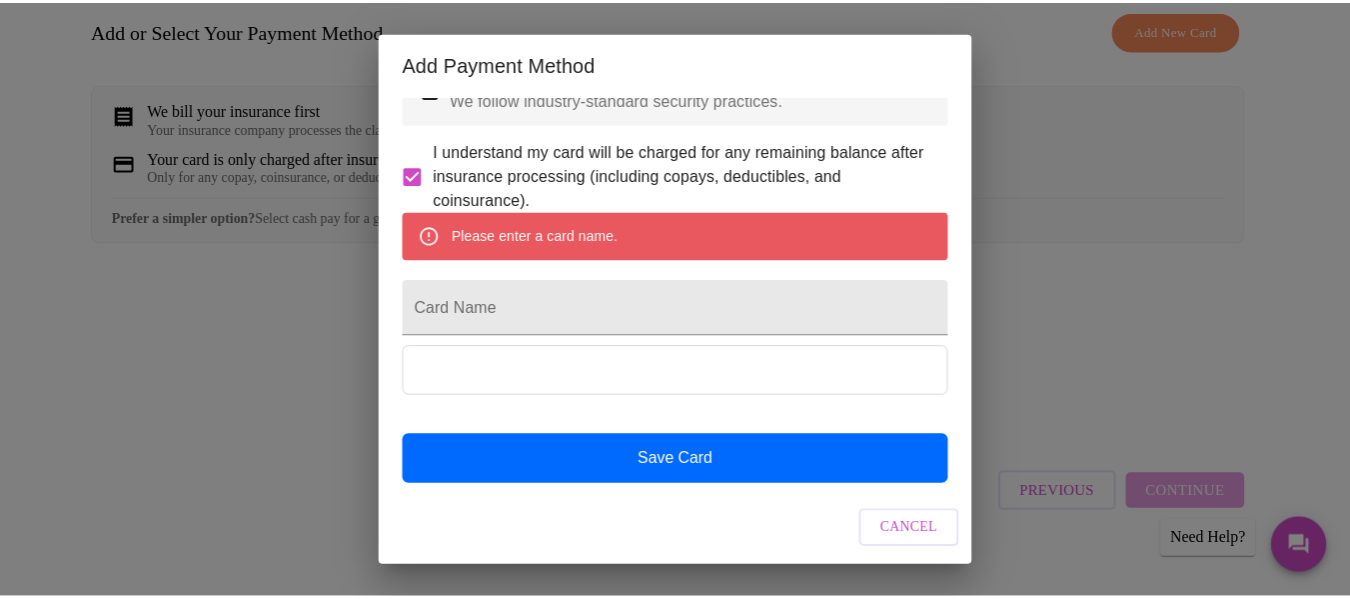
scroll to position [0, 0]
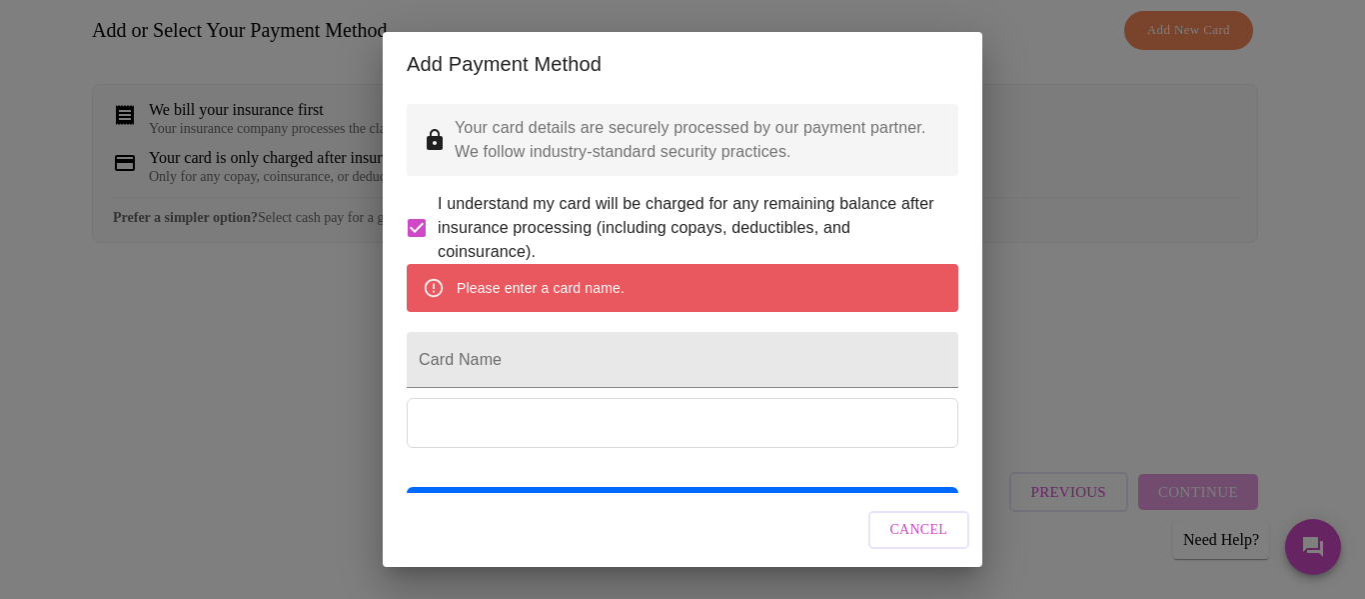
click at [1090, 294] on div "Add Payment Method Your card details are securely processed by our payment part…" at bounding box center [682, 299] width 1365 height 599
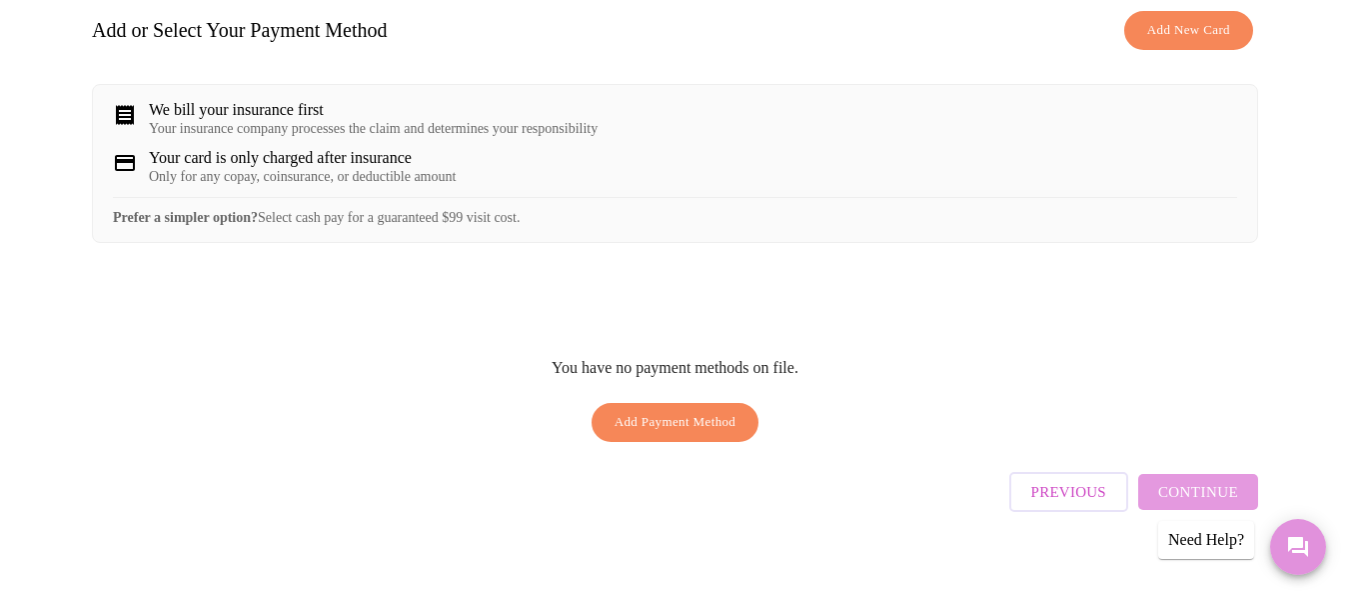
click at [1309, 549] on icon "Messages" at bounding box center [1298, 547] width 24 height 24
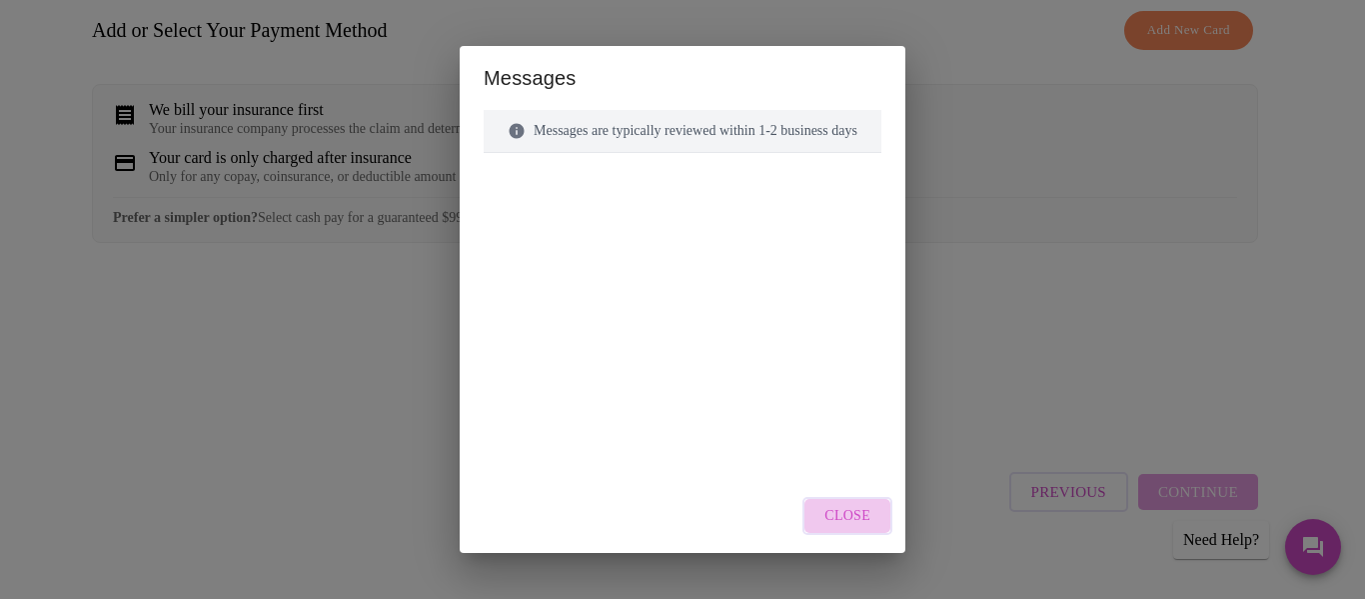
click at [866, 516] on span "Close" at bounding box center [847, 516] width 46 height 25
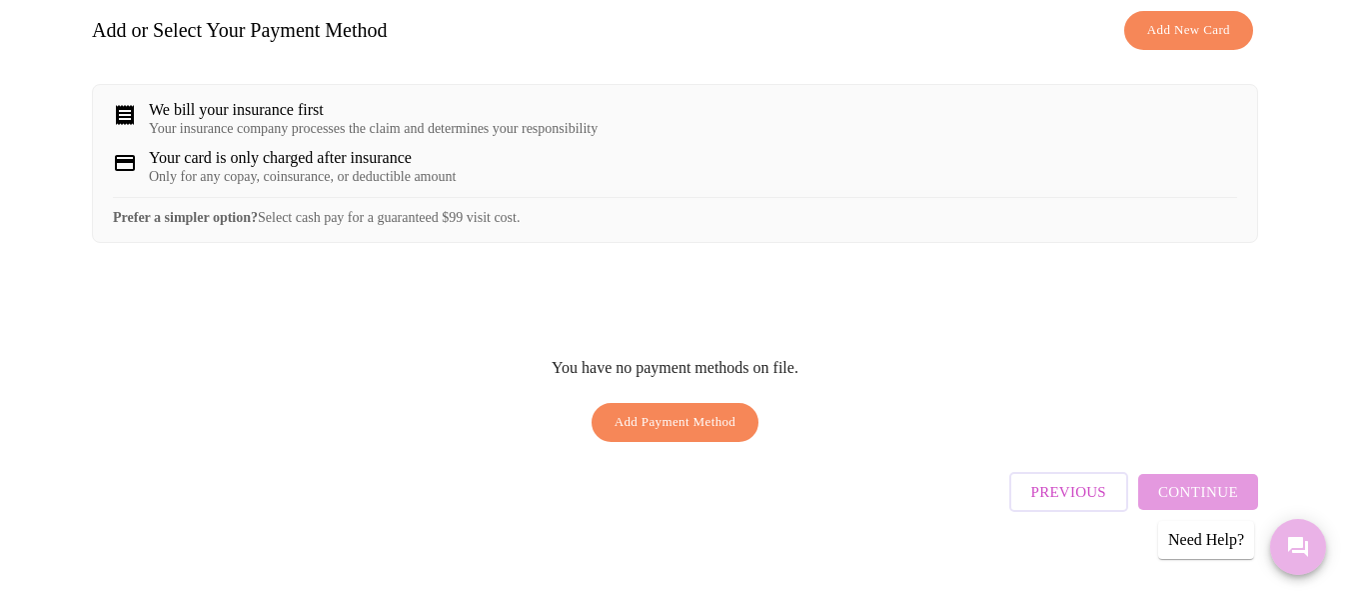
click at [1313, 556] on button "Messages" at bounding box center [1298, 547] width 56 height 56
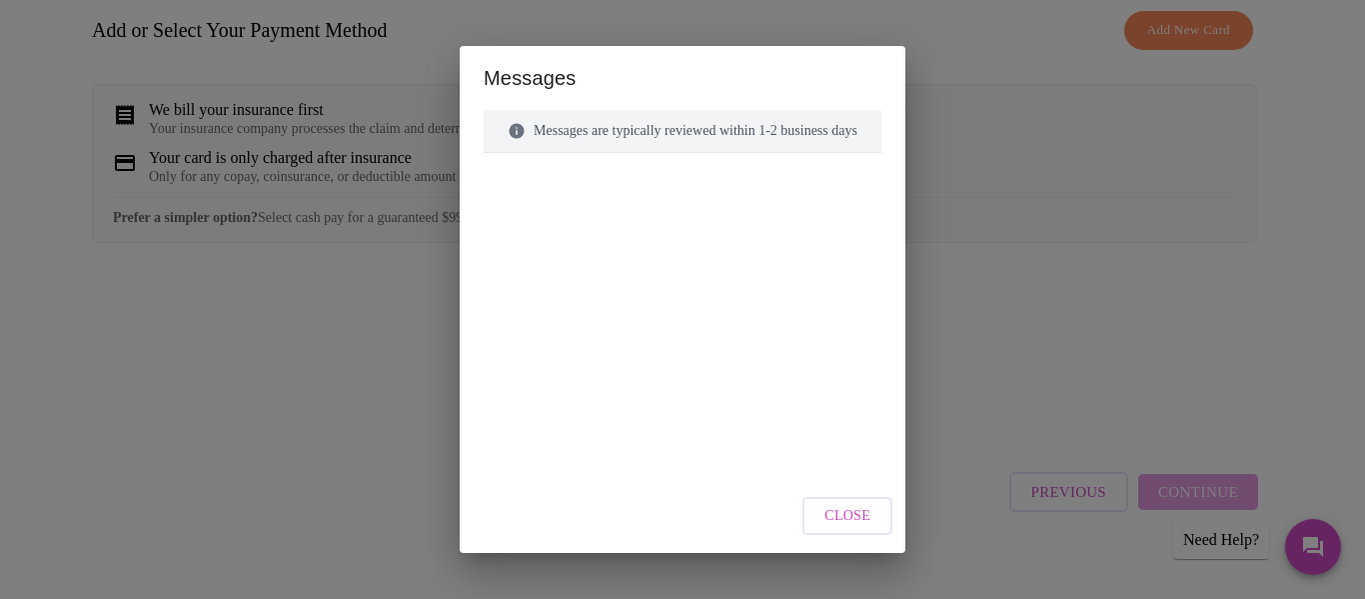
click at [640, 144] on div "Messages are typically reviewed within 1-2 business days" at bounding box center [683, 131] width 398 height 43
drag, startPoint x: 693, startPoint y: 126, endPoint x: 683, endPoint y: 136, distance: 14.1
click at [683, 136] on div "Messages are typically reviewed within 1-2 business days" at bounding box center [683, 131] width 398 height 43
drag, startPoint x: 672, startPoint y: 179, endPoint x: 683, endPoint y: 191, distance: 16.3
click at [683, 191] on div "Messages are typically reviewed within 1-2 business days" at bounding box center [683, 244] width 398 height 269
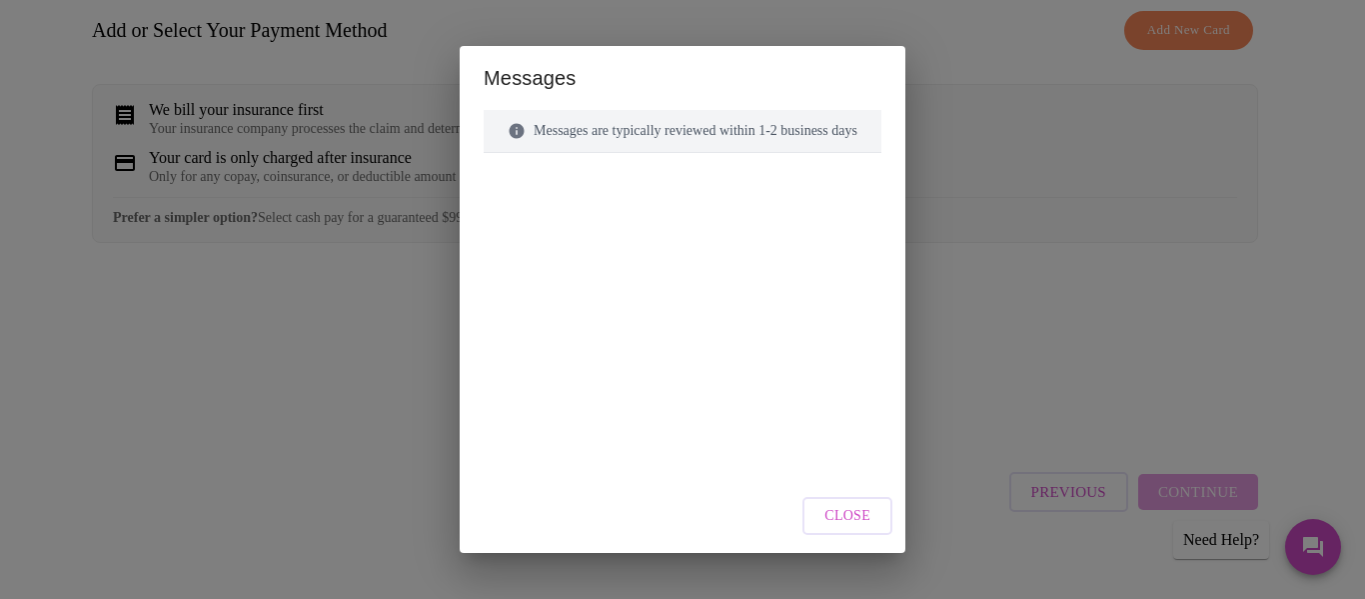
click at [839, 396] on div "Messages are typically reviewed within 1-2 business days" at bounding box center [683, 284] width 398 height 349
click at [849, 508] on span "Close" at bounding box center [847, 516] width 46 height 25
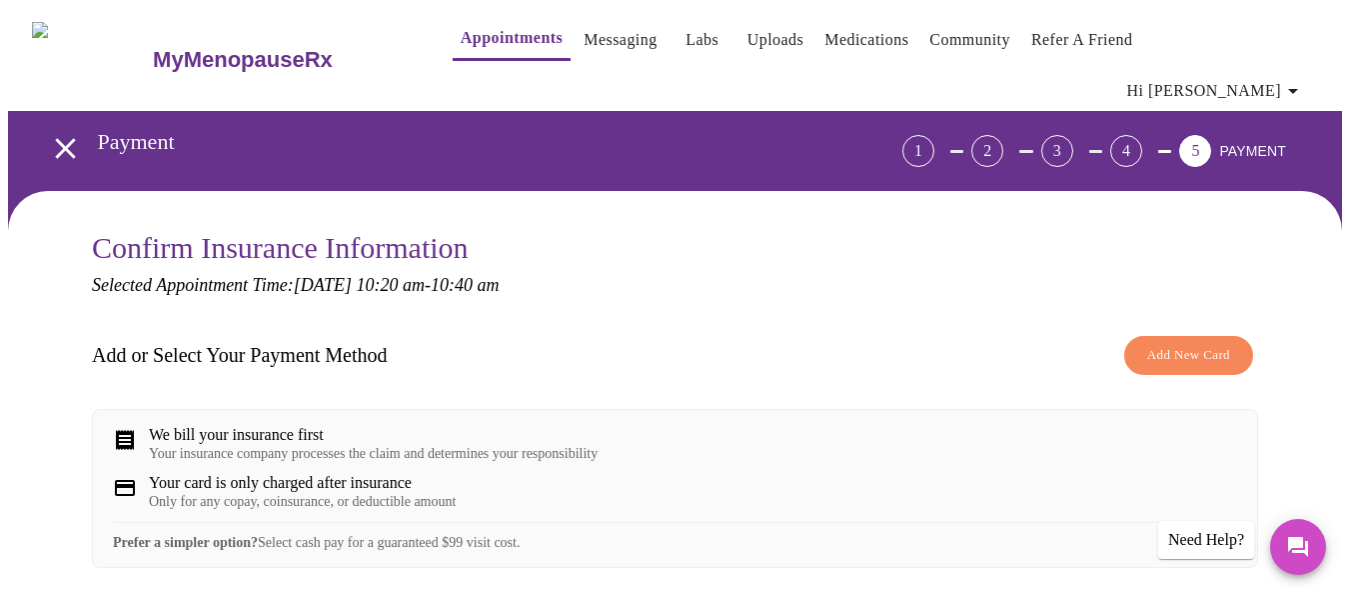
click at [587, 47] on link "Messaging" at bounding box center [620, 40] width 73 height 28
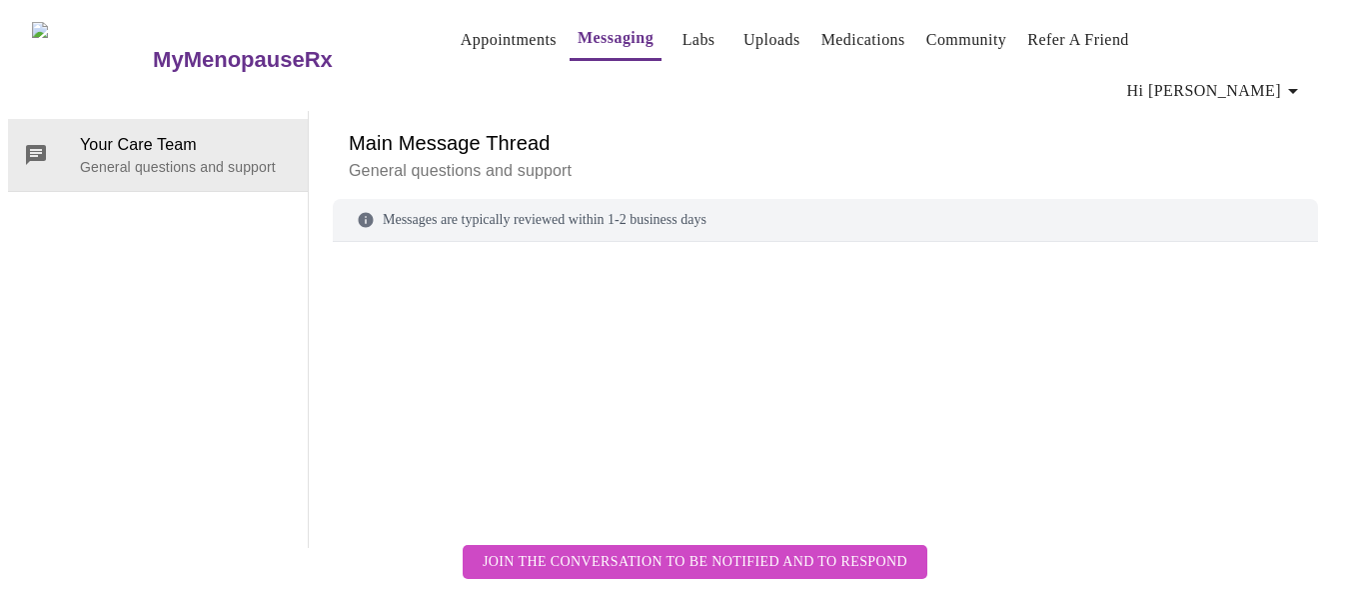
scroll to position [75, 0]
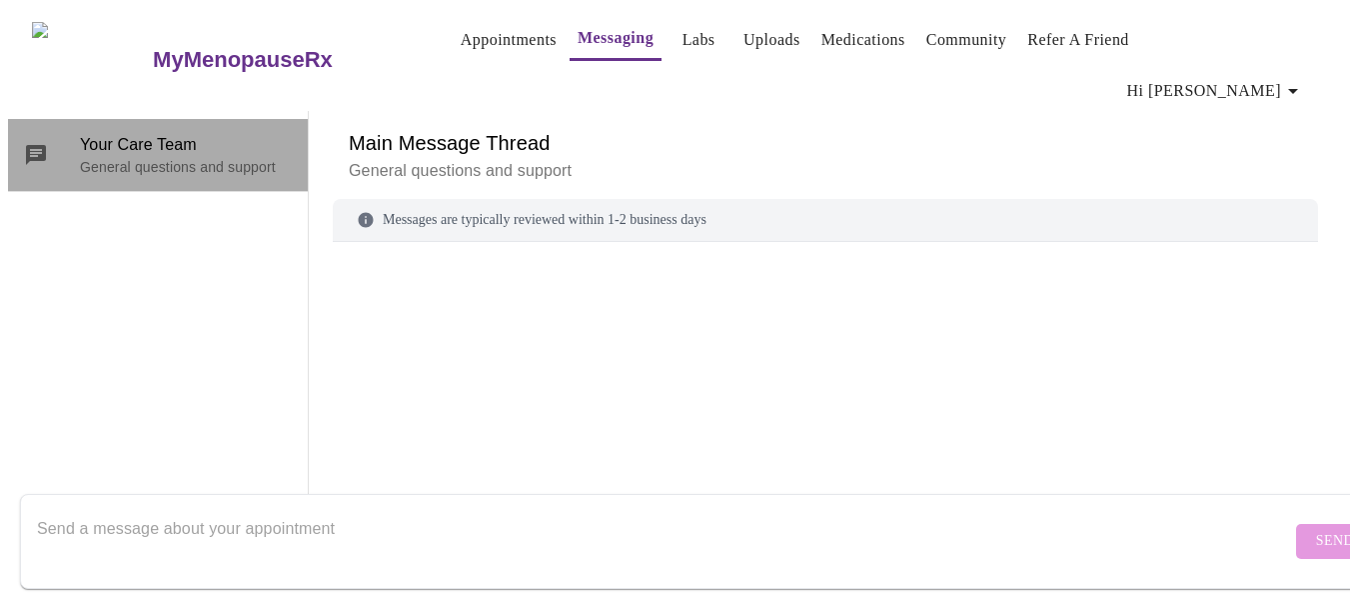
click at [179, 133] on span "Your Care Team" at bounding box center [186, 145] width 212 height 24
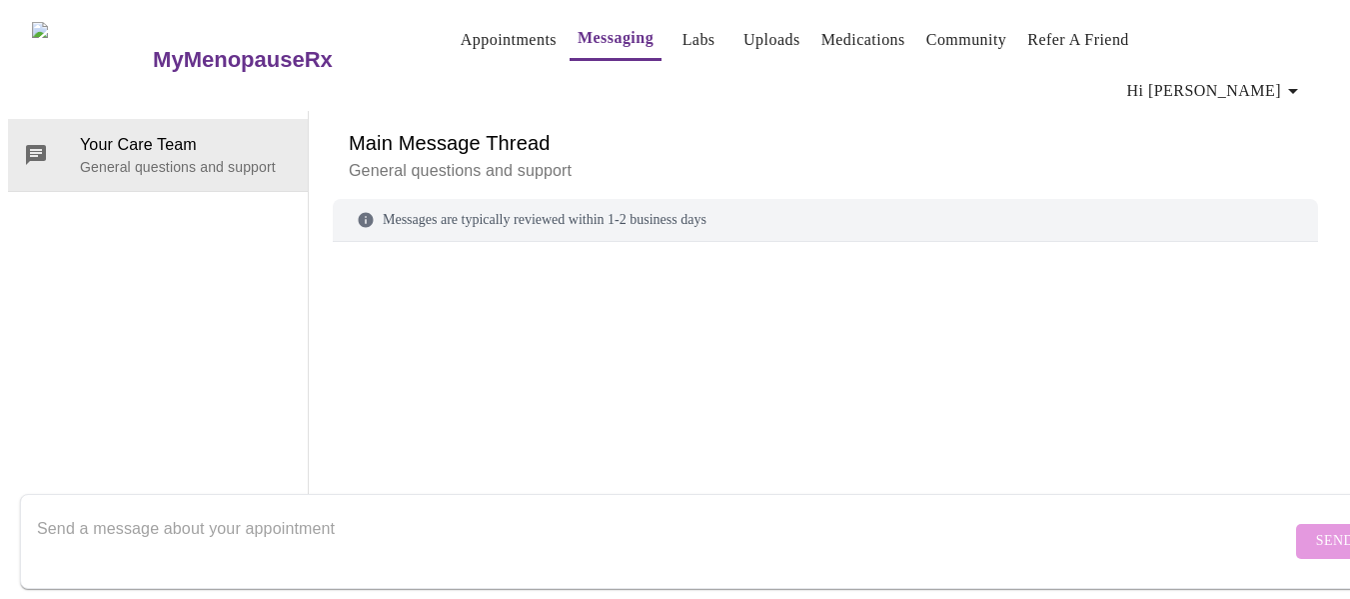
click at [406, 199] on div "Messages are typically reviewed within 1-2 business days" at bounding box center [825, 220] width 985 height 43
click at [130, 513] on textarea "Send a message about your appointment" at bounding box center [664, 541] width 1254 height 64
